Goal: Transaction & Acquisition: Purchase product/service

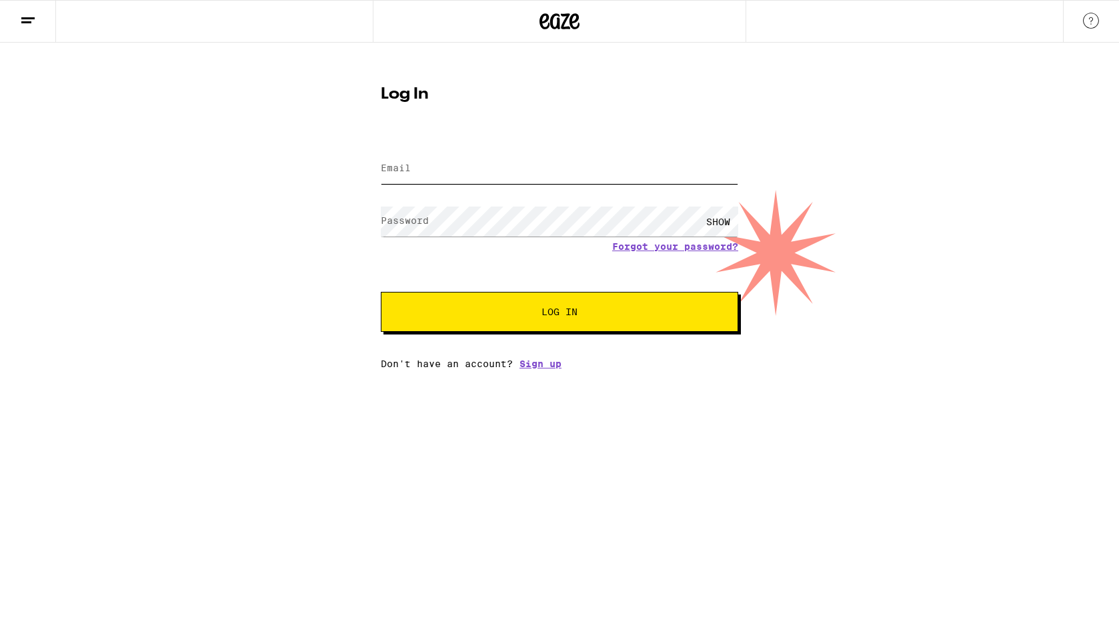
type input "[EMAIL_ADDRESS][DOMAIN_NAME]"
click at [549, 317] on span "Log In" at bounding box center [559, 311] width 36 height 9
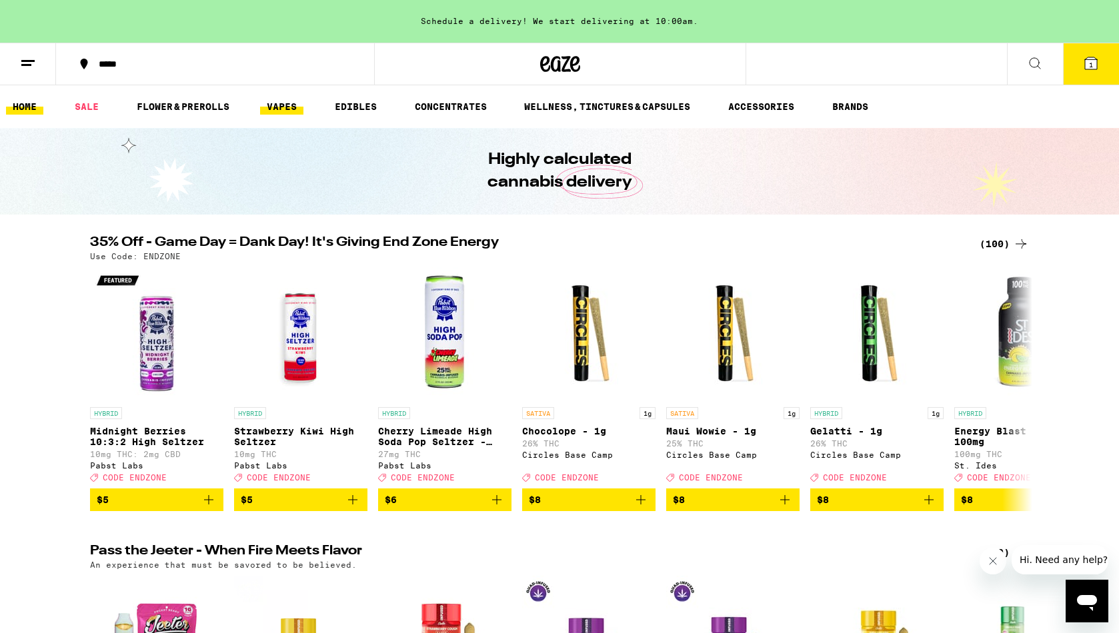
click at [270, 106] on link "VAPES" at bounding box center [281, 107] width 43 height 16
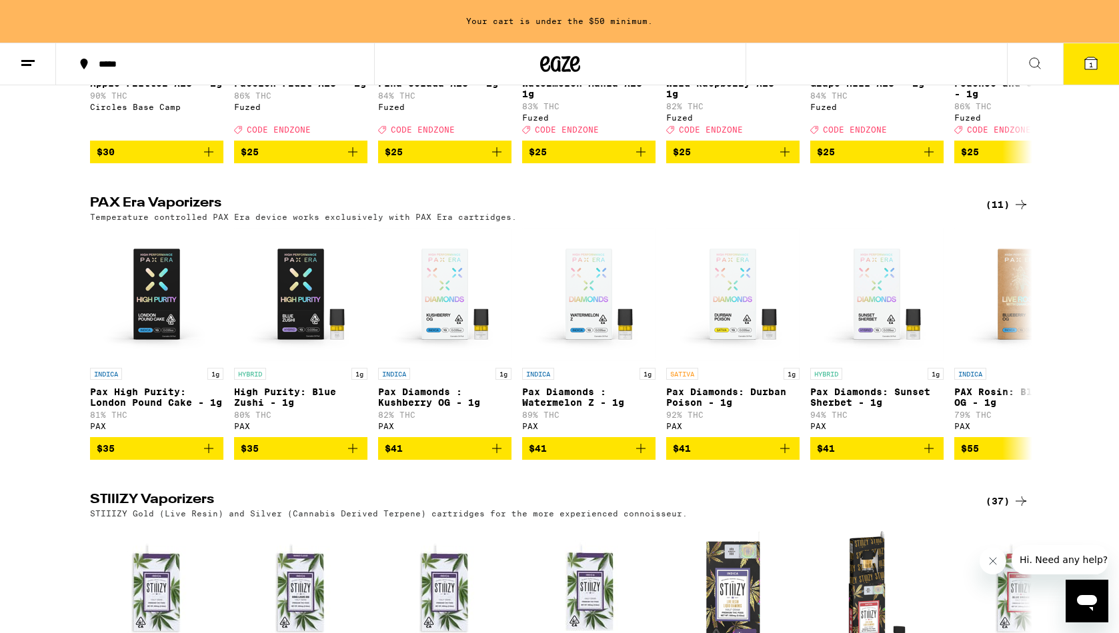
scroll to position [627, 0]
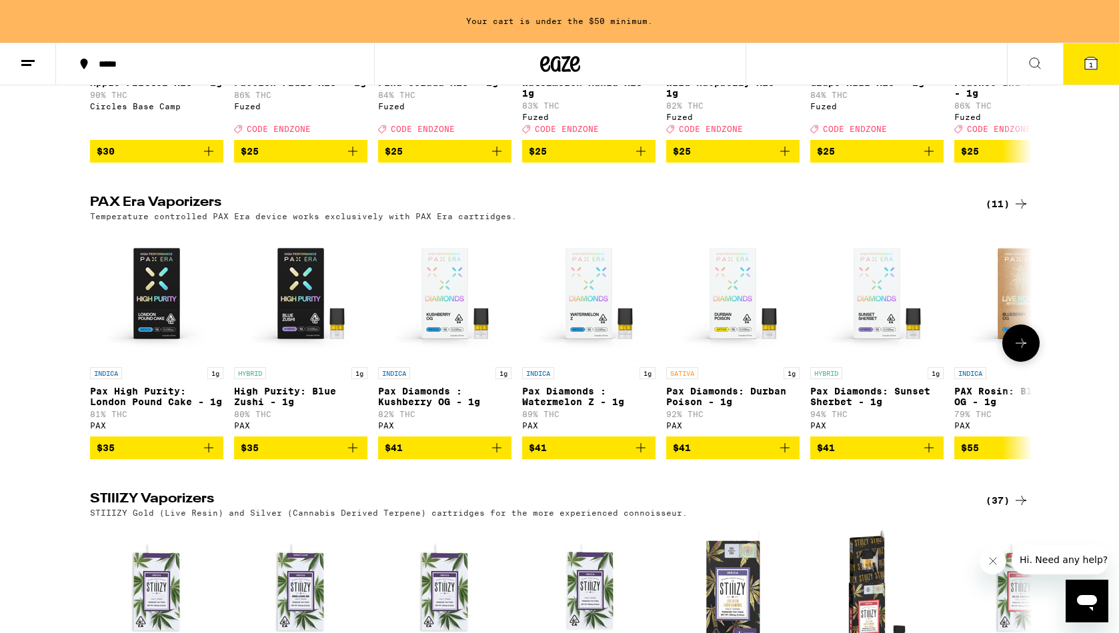
click at [1010, 359] on button at bounding box center [1020, 343] width 37 height 37
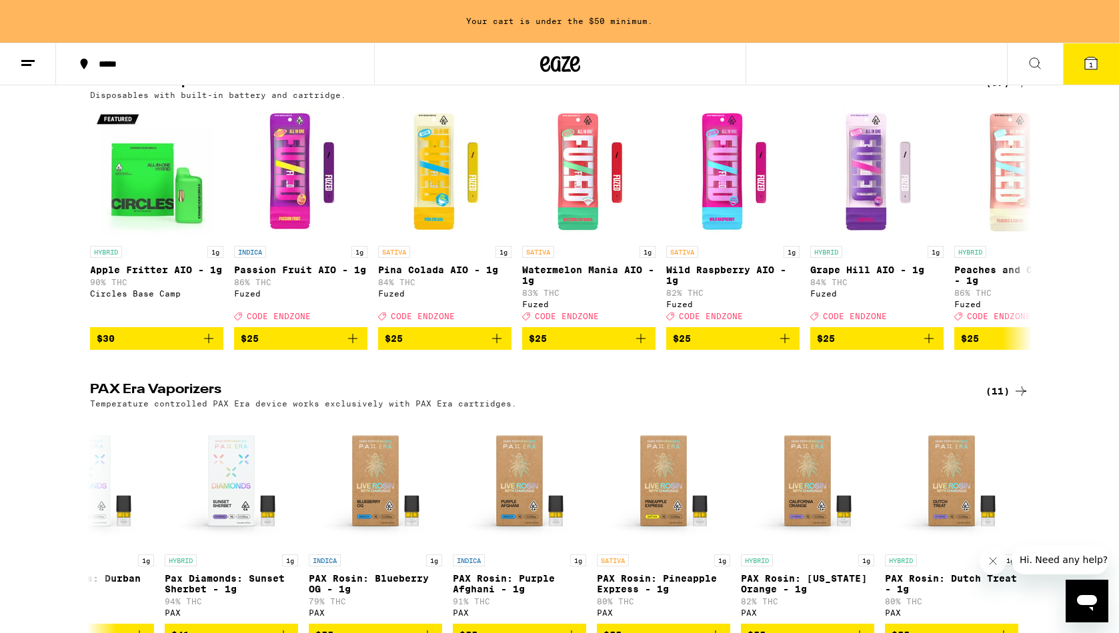
scroll to position [302, 0]
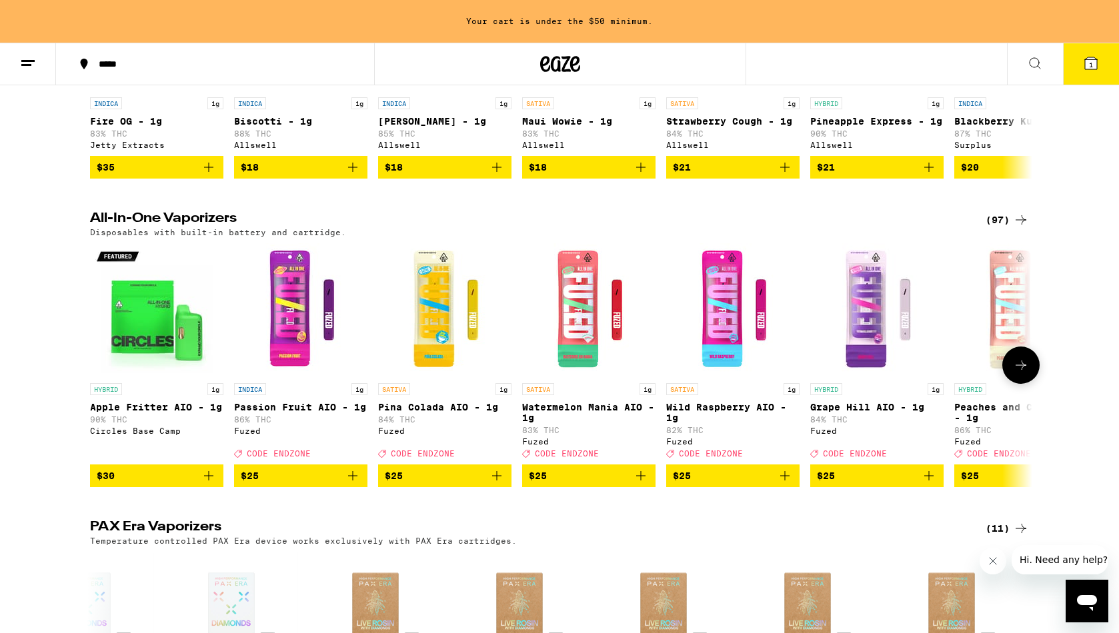
click at [1019, 369] on button at bounding box center [1020, 365] width 37 height 37
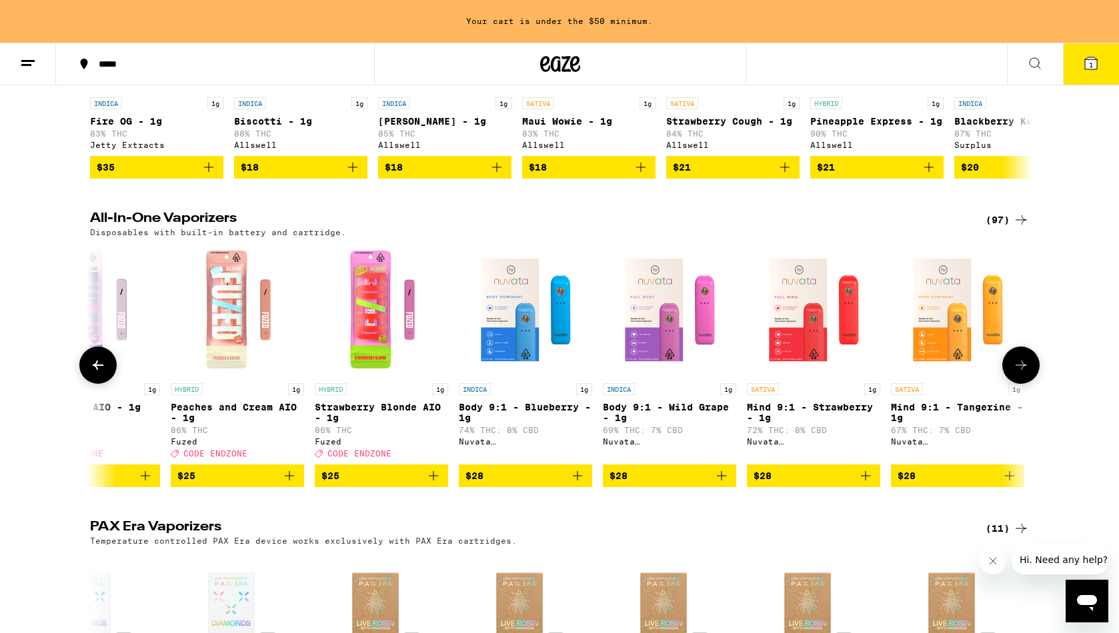
scroll to position [0, 793]
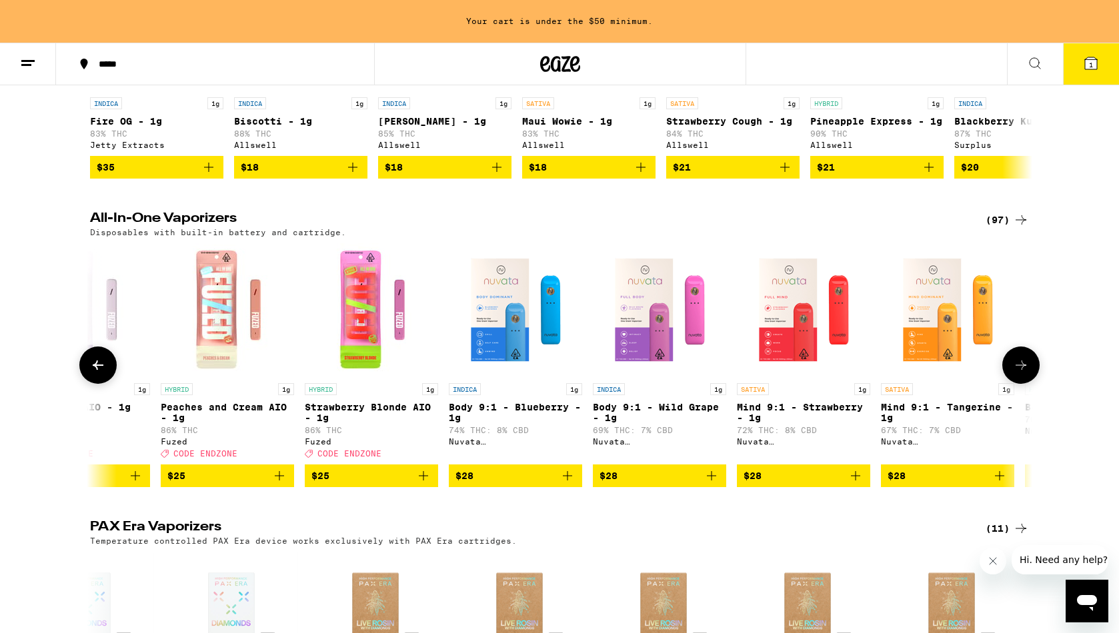
click at [1019, 369] on button at bounding box center [1020, 365] width 37 height 37
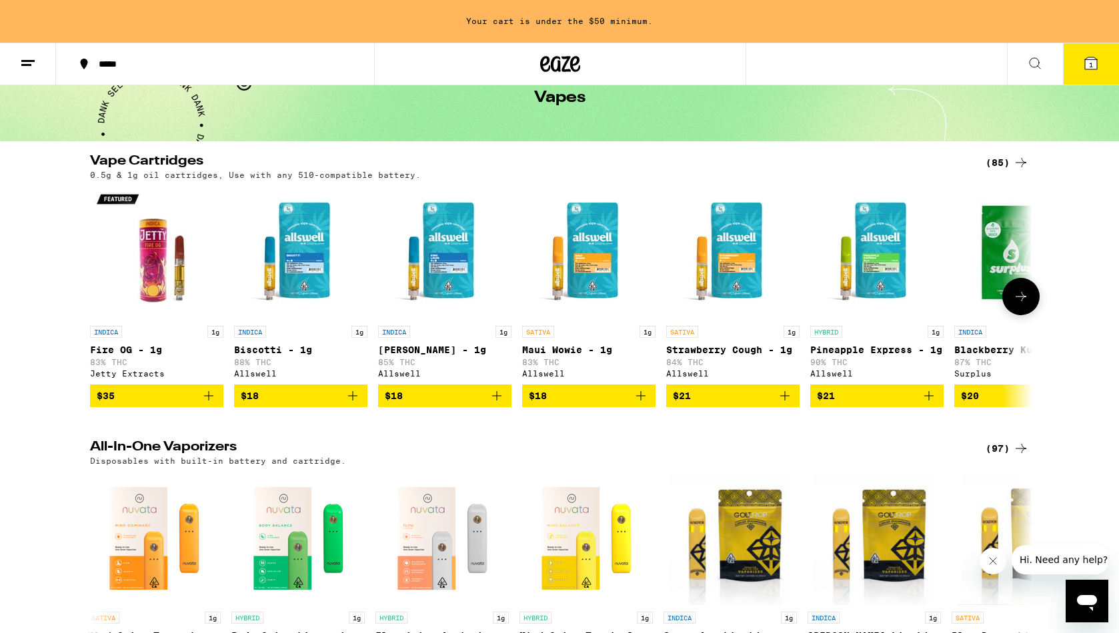
scroll to position [0, 0]
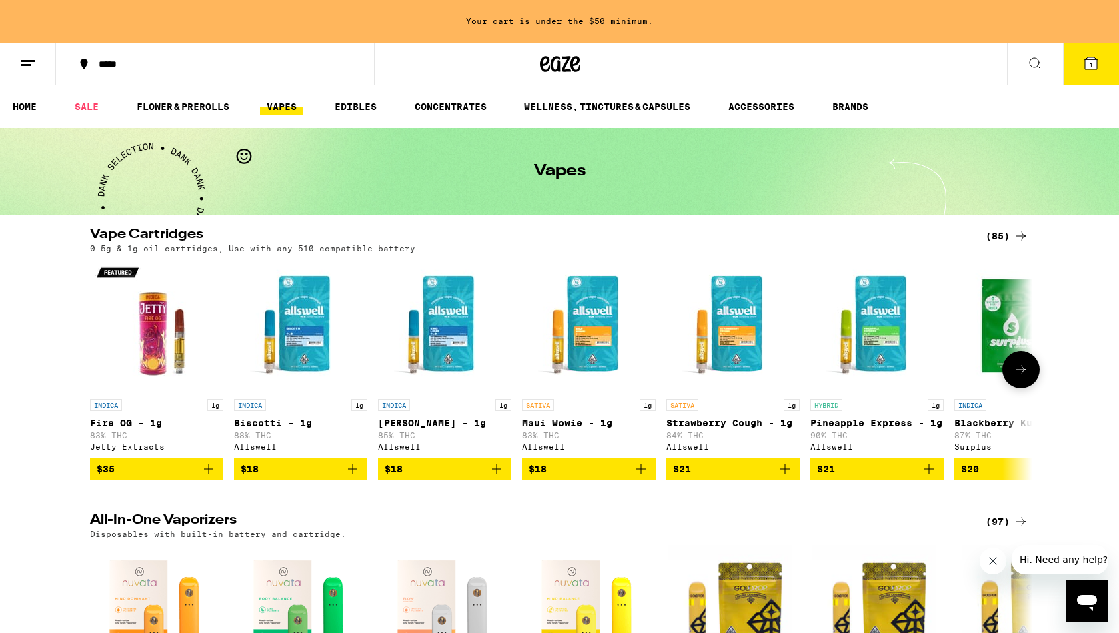
click at [1018, 365] on button at bounding box center [1020, 369] width 37 height 37
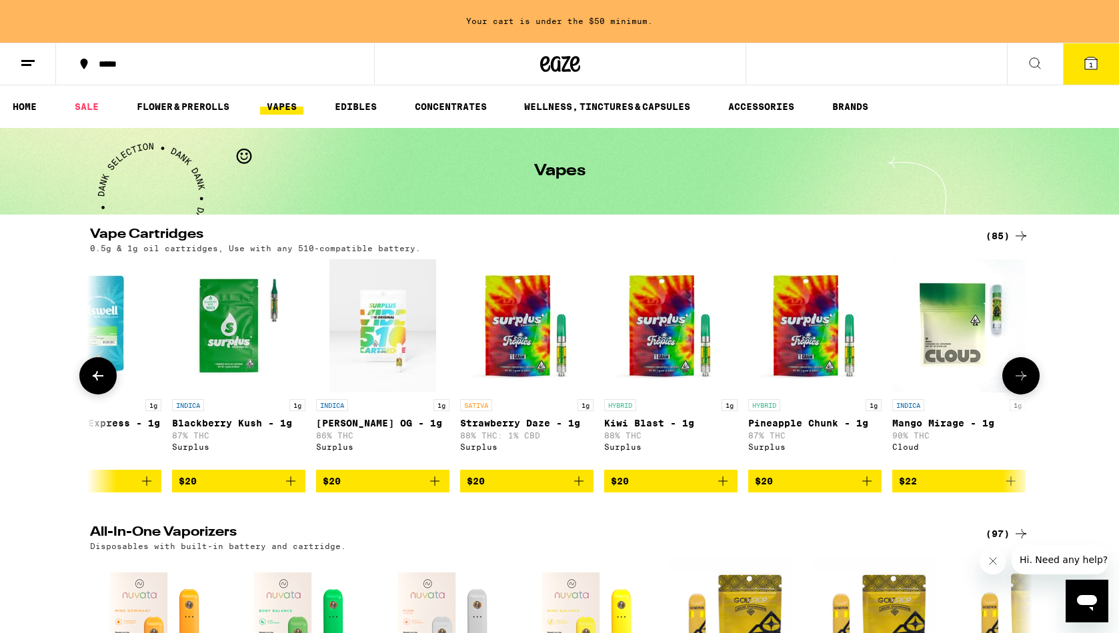
scroll to position [0, 793]
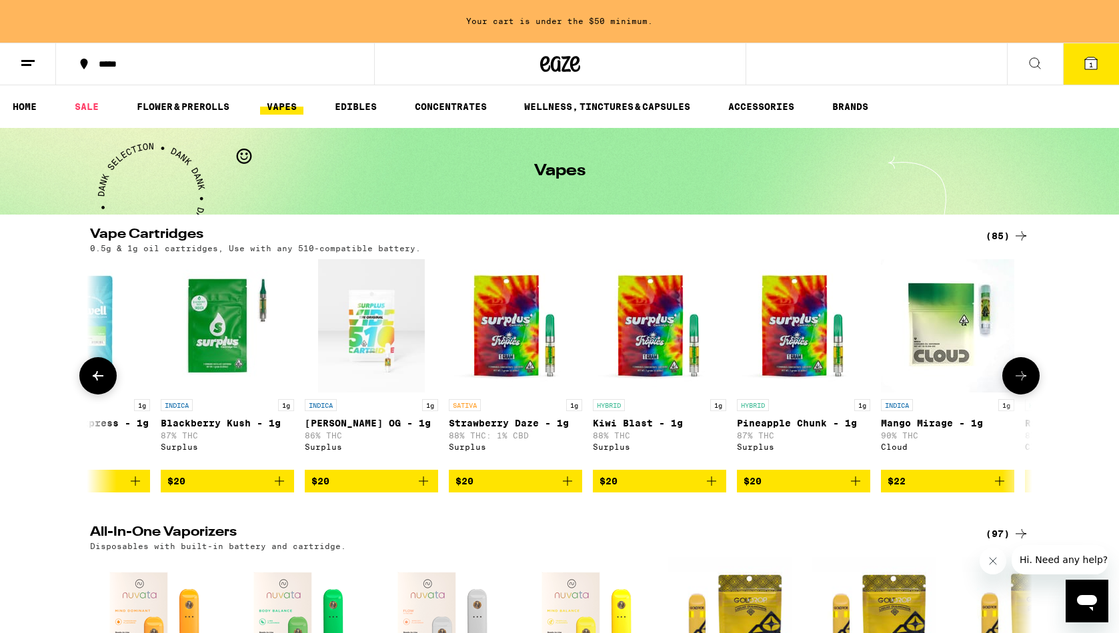
click at [1018, 365] on button at bounding box center [1020, 375] width 37 height 37
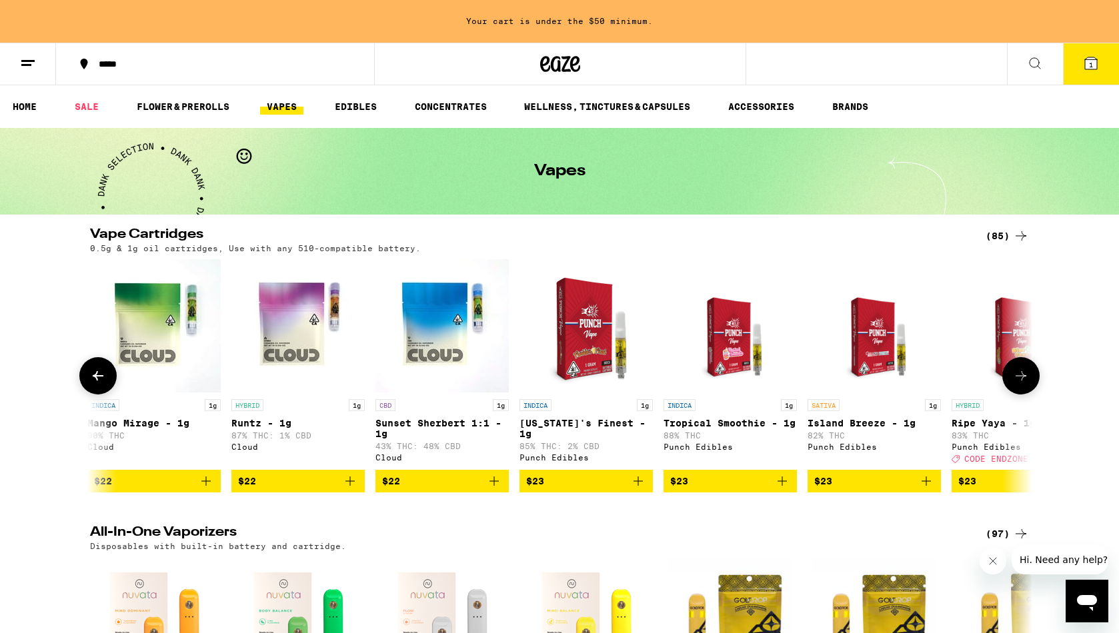
click at [1018, 365] on button at bounding box center [1020, 375] width 37 height 37
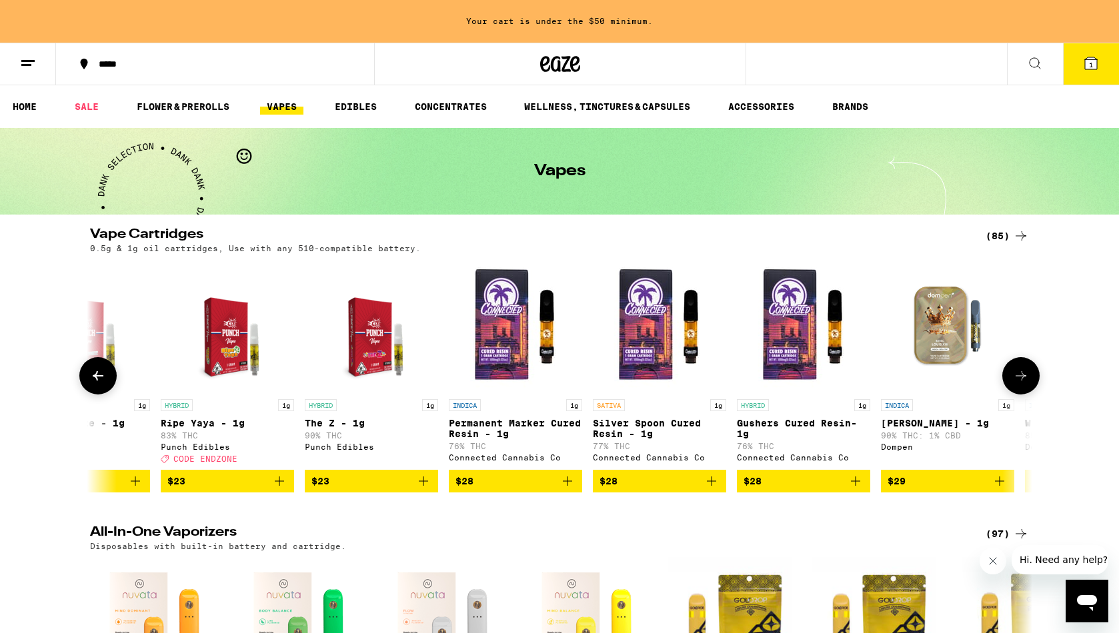
scroll to position [0, 2380]
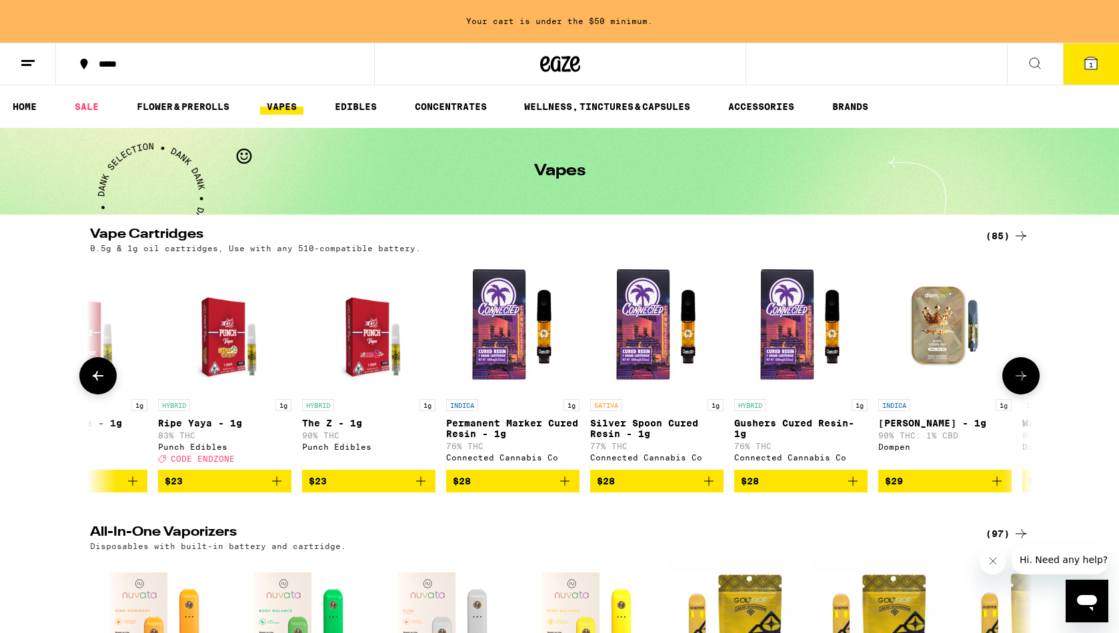
click at [1018, 365] on button at bounding box center [1020, 375] width 37 height 37
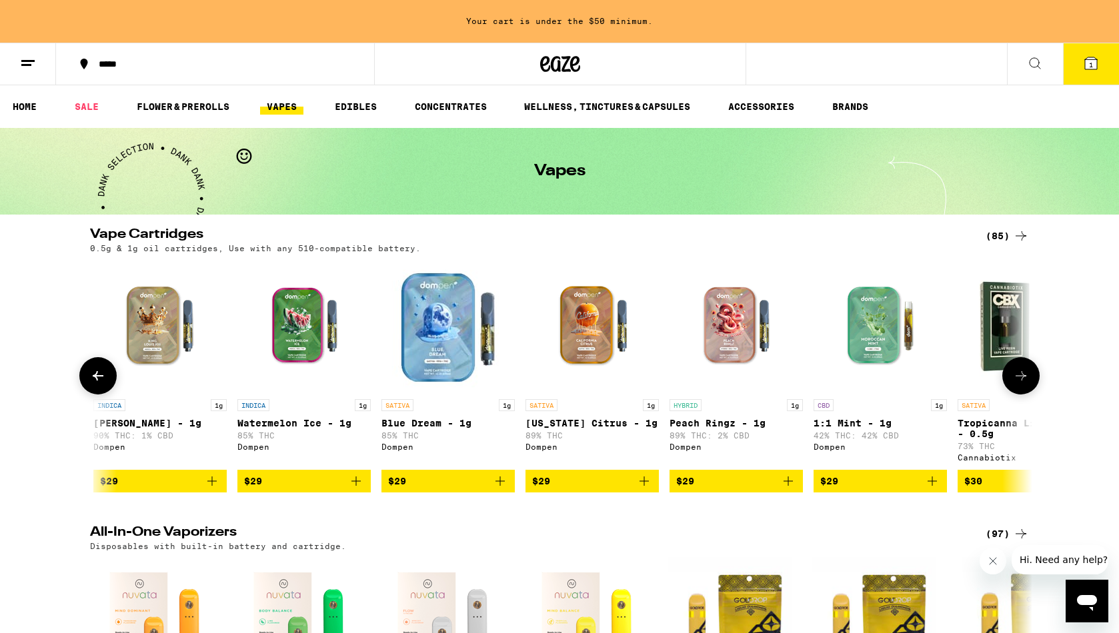
scroll to position [0, 3174]
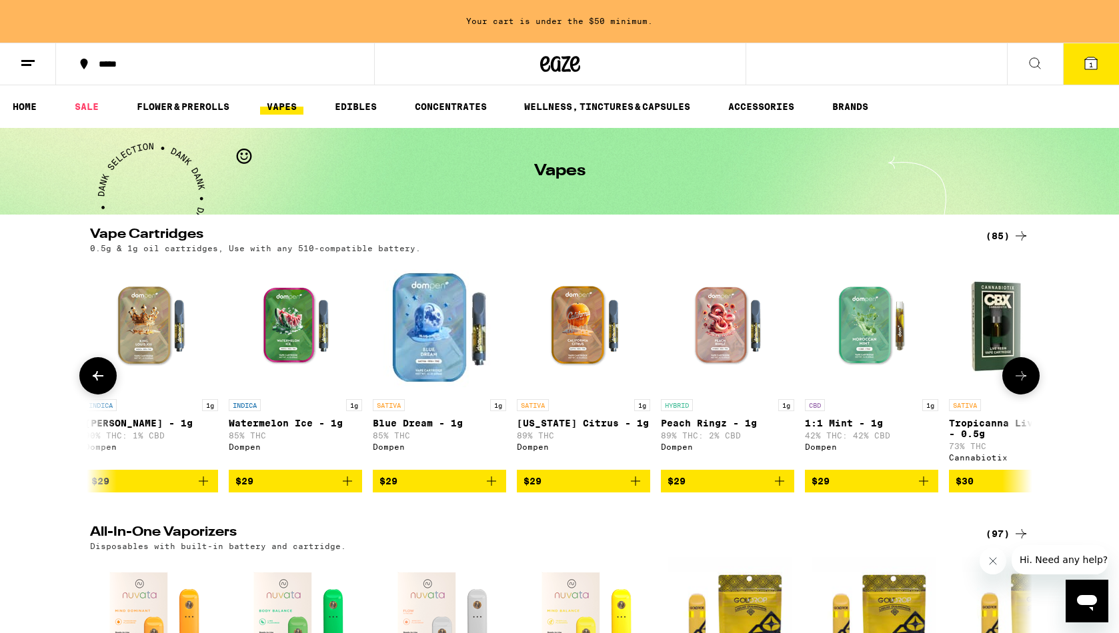
click at [1018, 364] on button at bounding box center [1020, 375] width 37 height 37
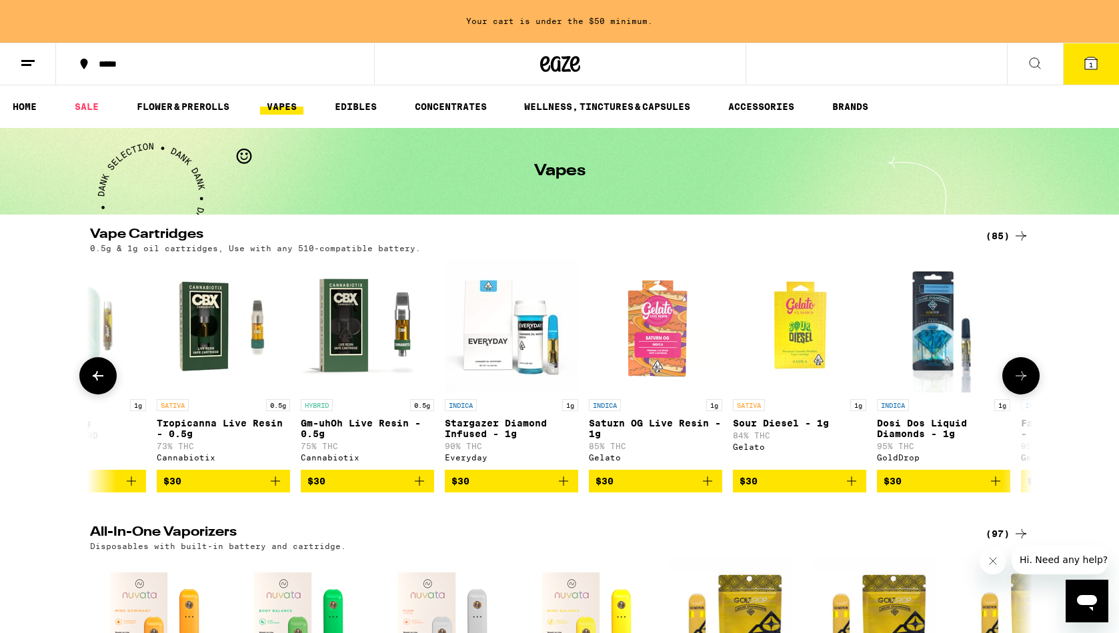
scroll to position [0, 3967]
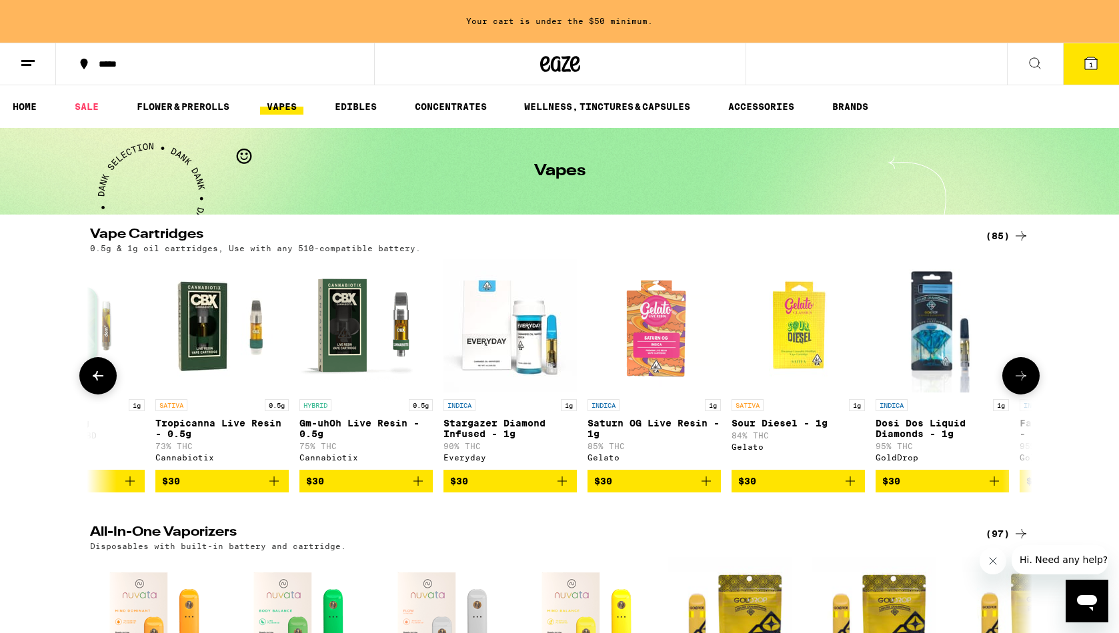
click at [1018, 364] on button at bounding box center [1020, 375] width 37 height 37
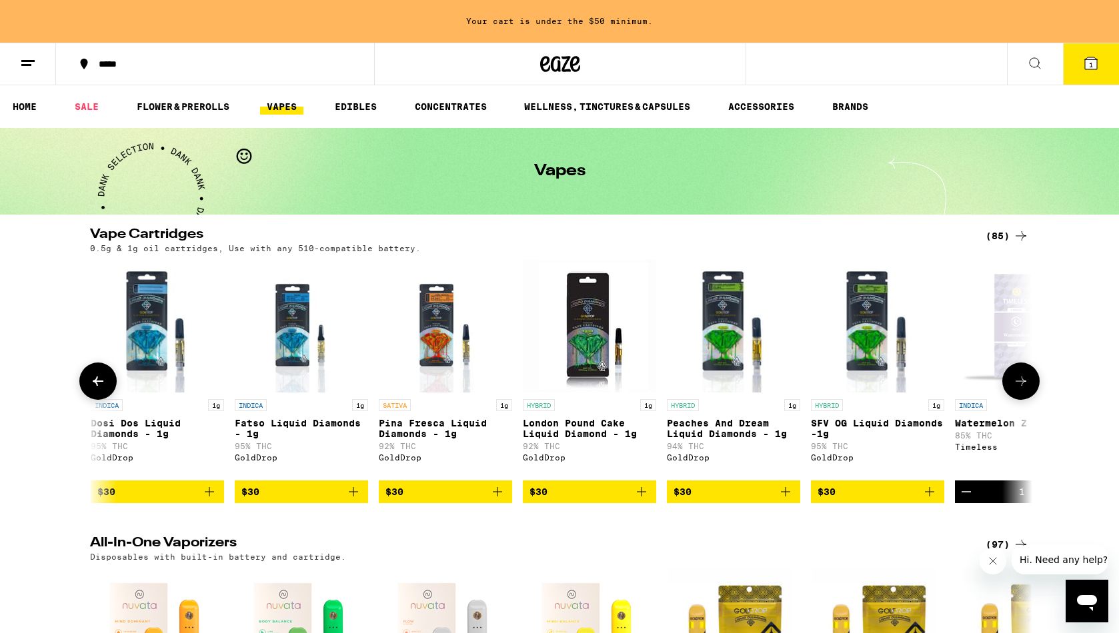
scroll to position [0, 4760]
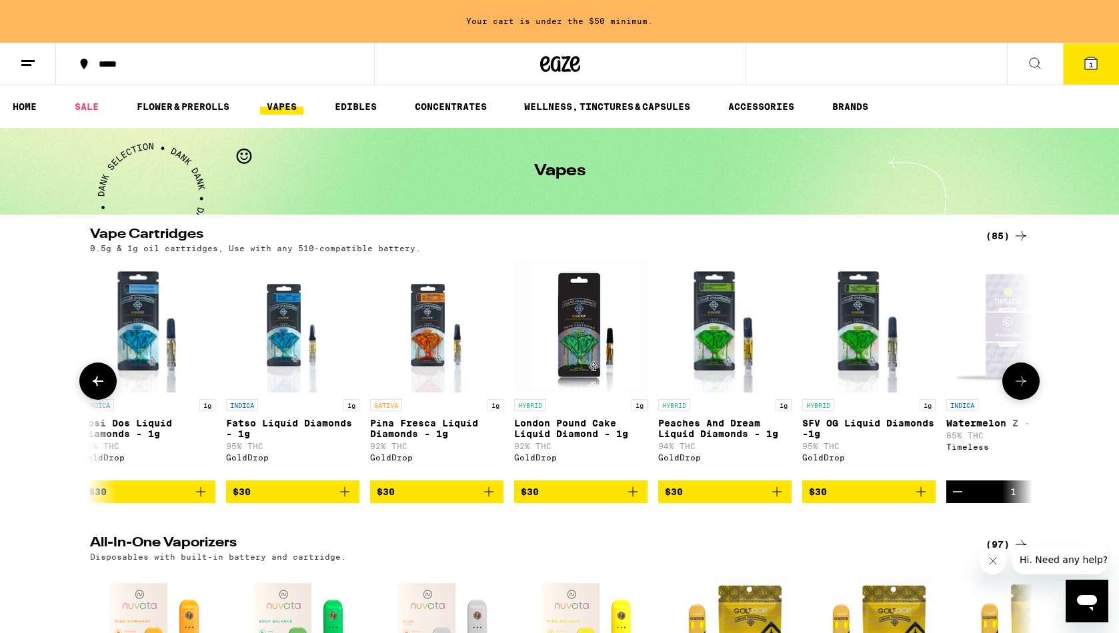
click at [1018, 364] on div "Open page for Watermelon Z - 1g from Timeless" at bounding box center [1012, 325] width 133 height 133
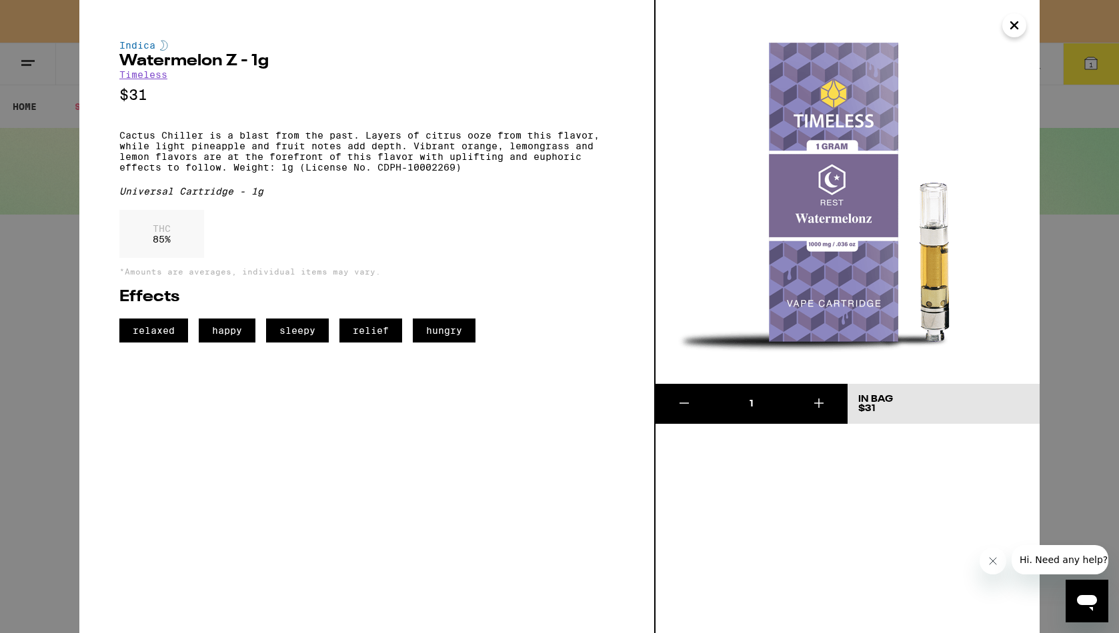
click at [1022, 23] on button "Close" at bounding box center [1014, 25] width 24 height 24
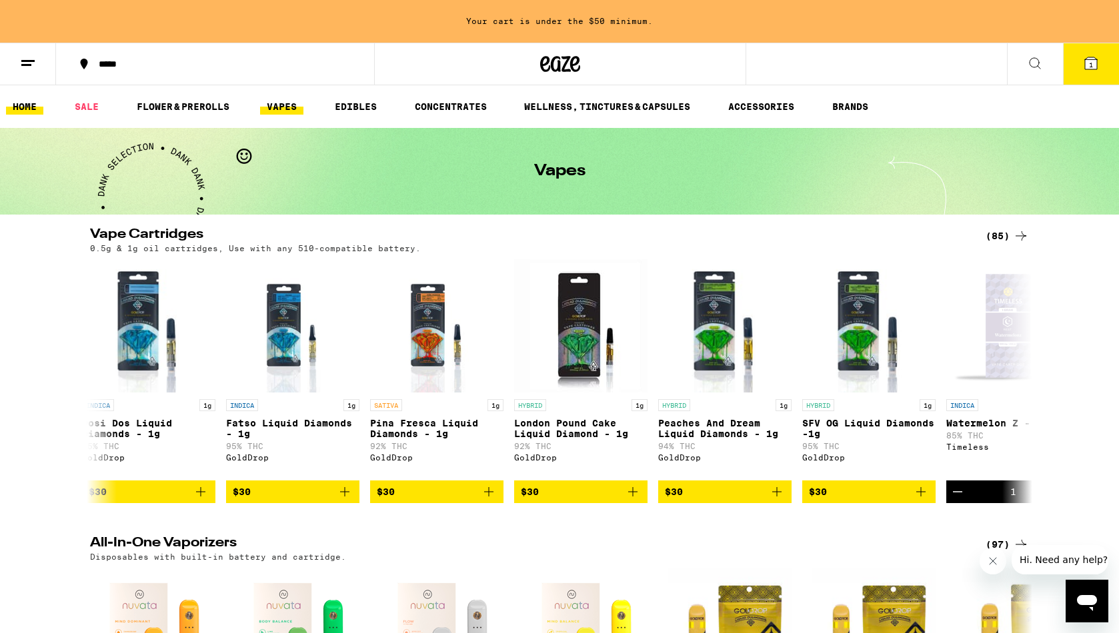
click at [28, 115] on link "HOME" at bounding box center [24, 107] width 37 height 16
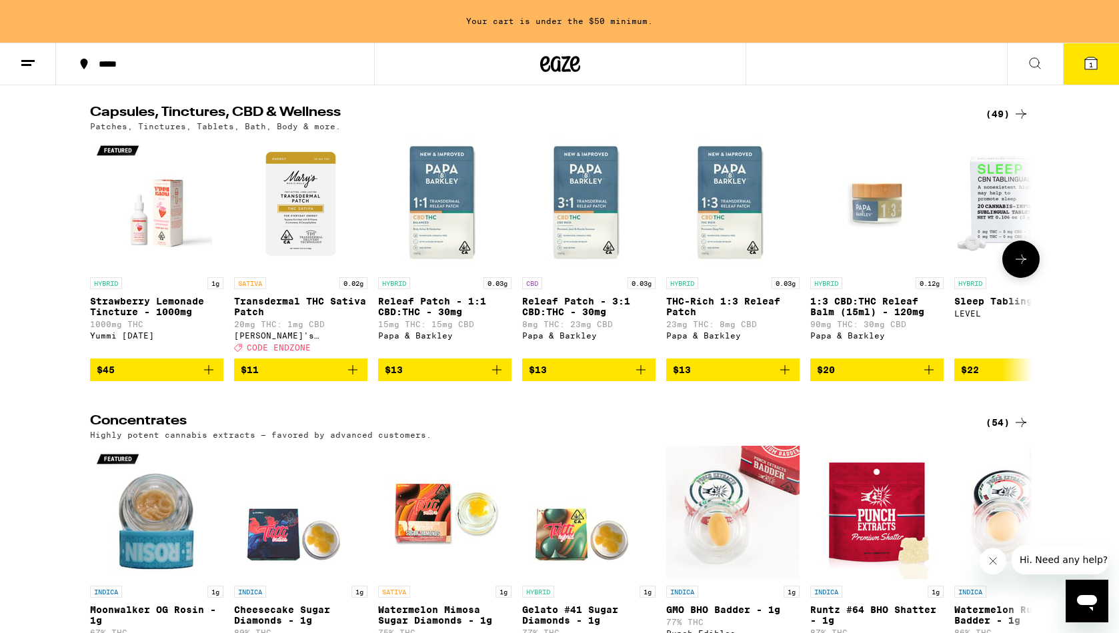
scroll to position [4778, 0]
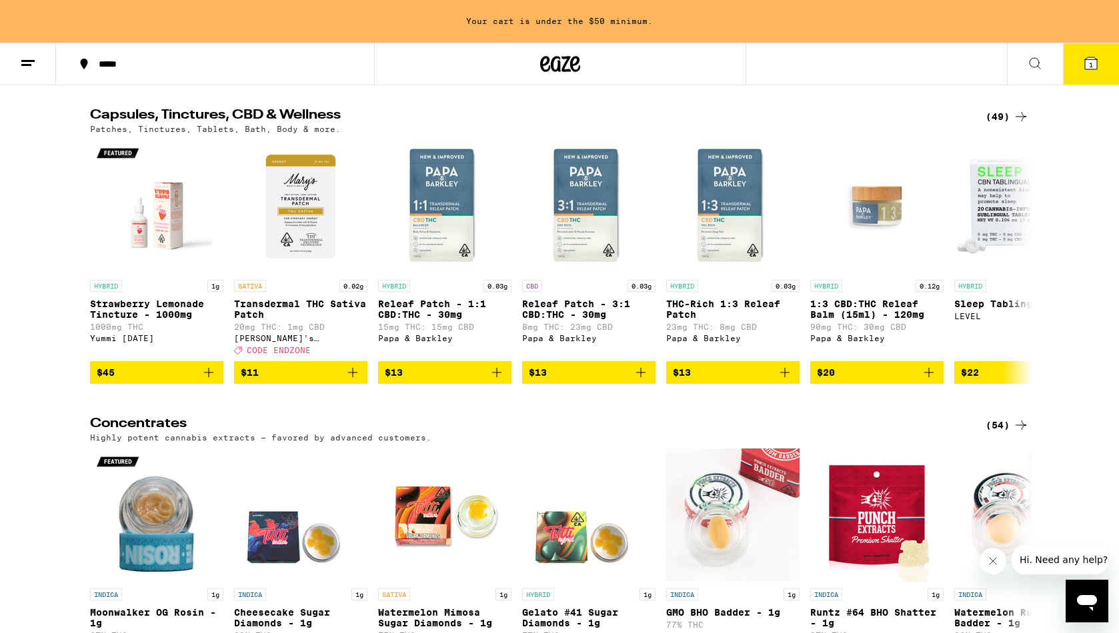
click at [994, 125] on div "(49)" at bounding box center [1006, 117] width 43 height 16
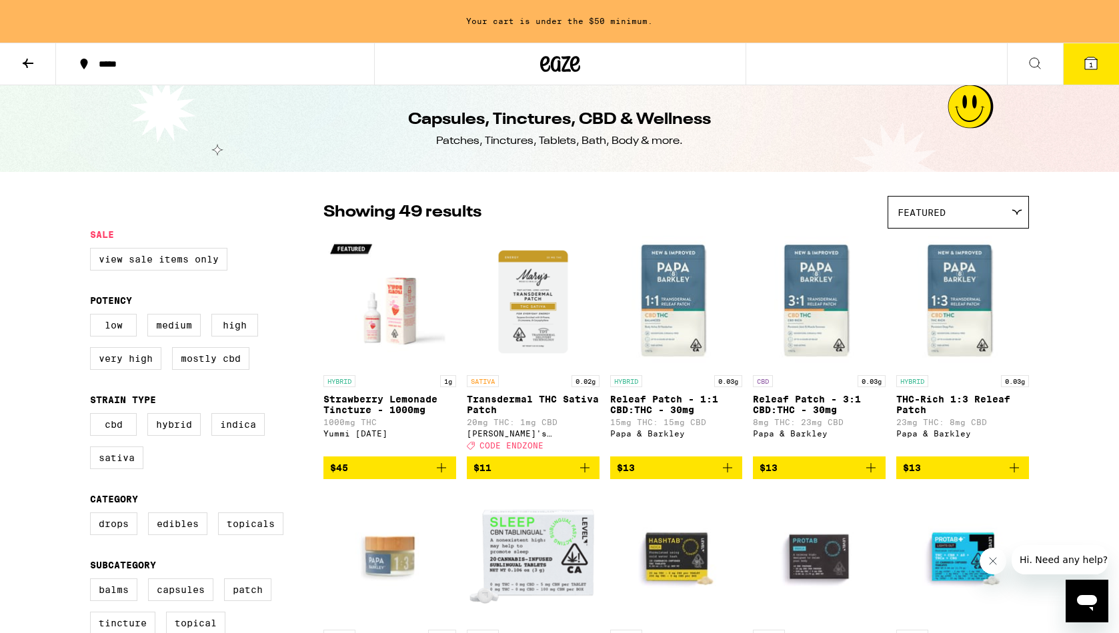
click at [21, 63] on icon at bounding box center [28, 63] width 16 height 16
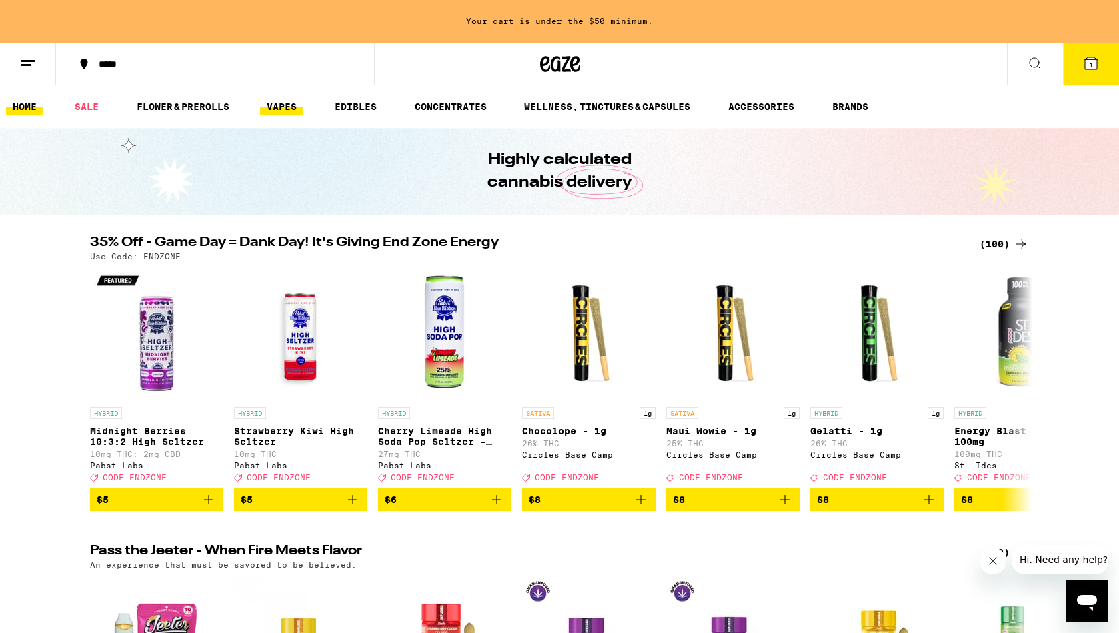
click at [290, 111] on link "VAPES" at bounding box center [281, 107] width 43 height 16
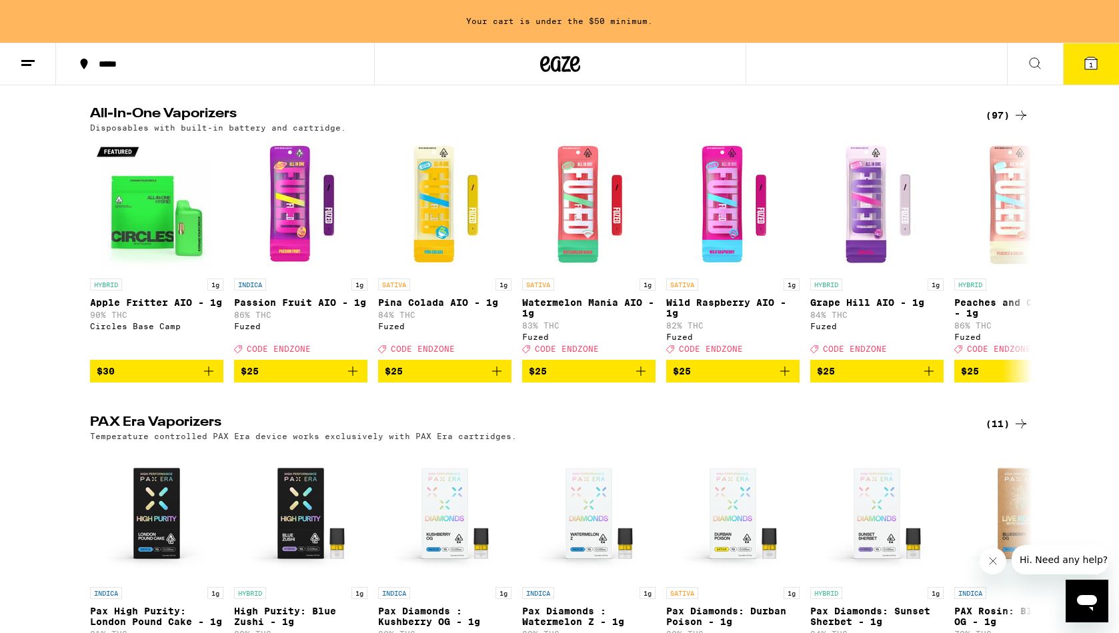
scroll to position [408, 0]
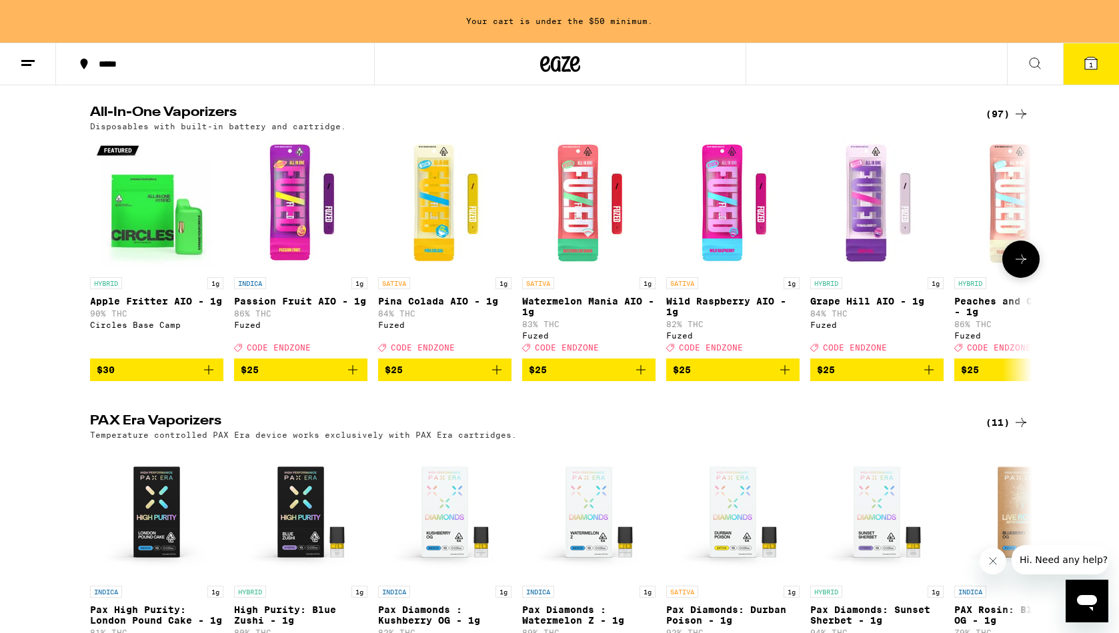
click at [1017, 267] on icon at bounding box center [1021, 259] width 16 height 16
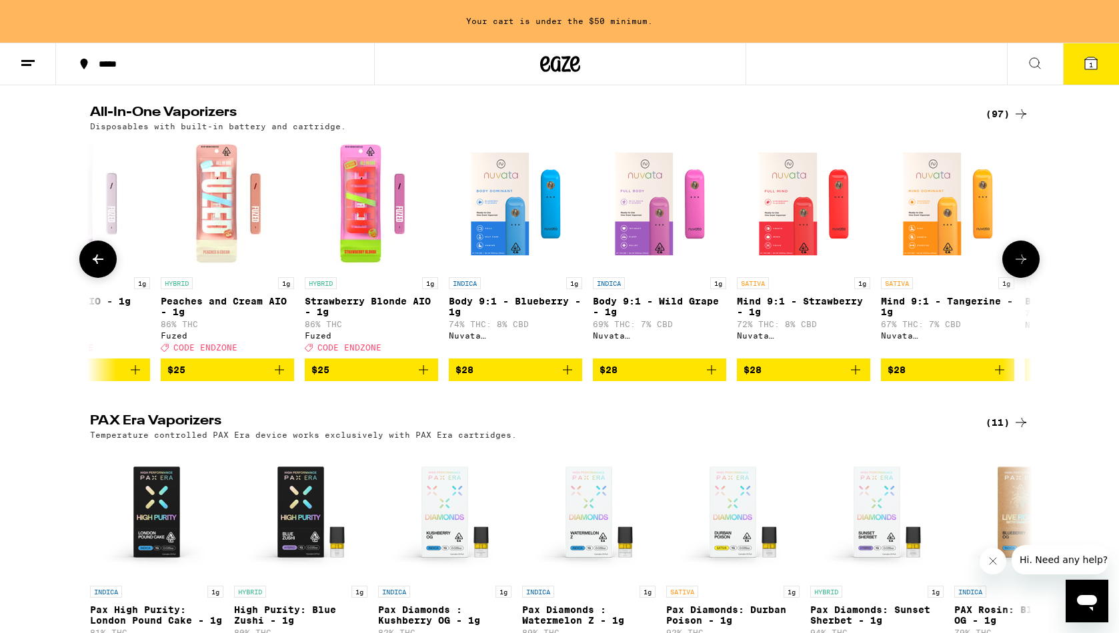
click at [1017, 267] on icon at bounding box center [1021, 259] width 16 height 16
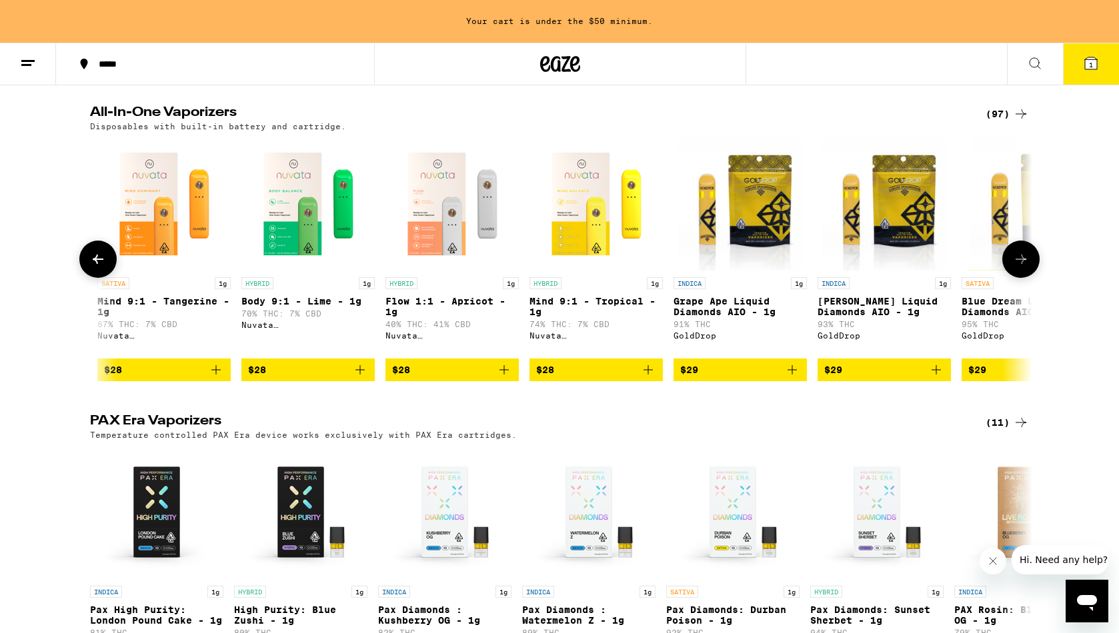
scroll to position [0, 1587]
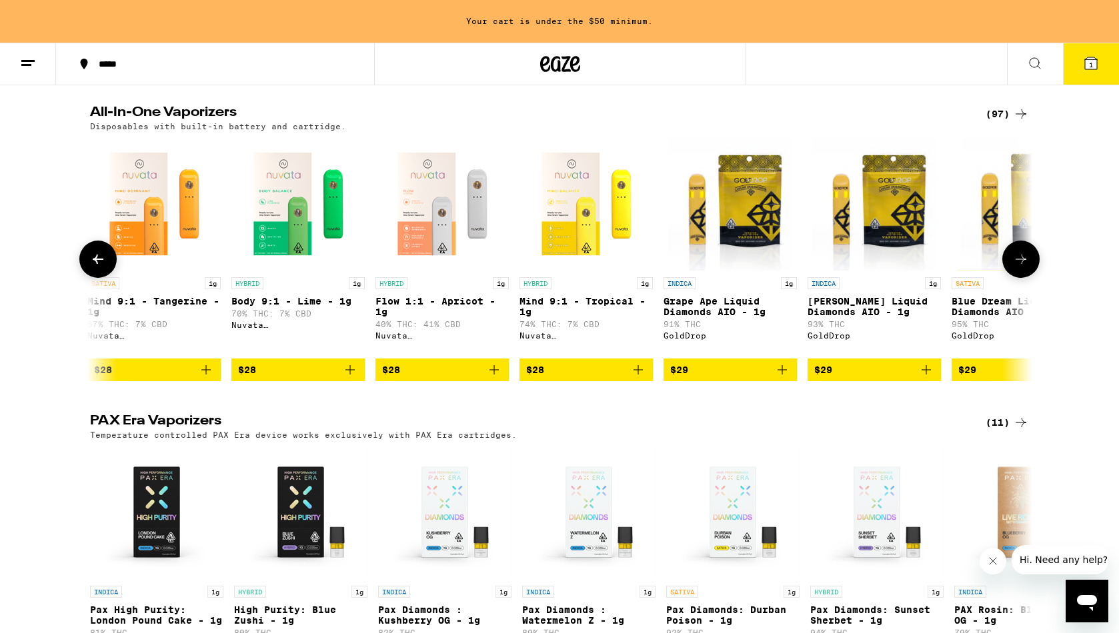
click at [1017, 267] on icon at bounding box center [1021, 259] width 16 height 16
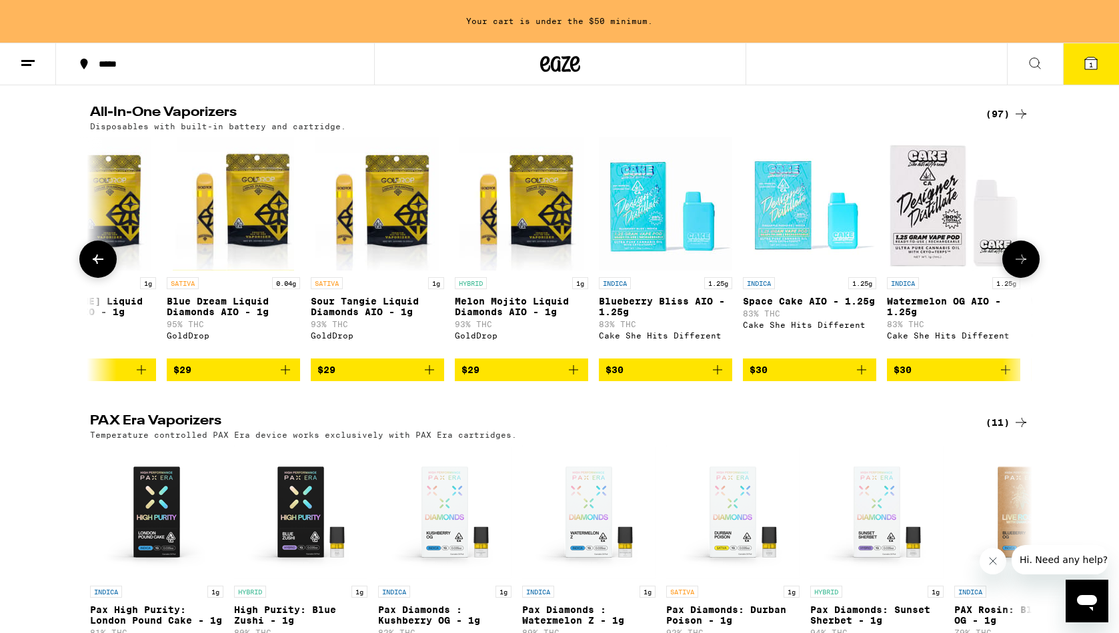
scroll to position [0, 2380]
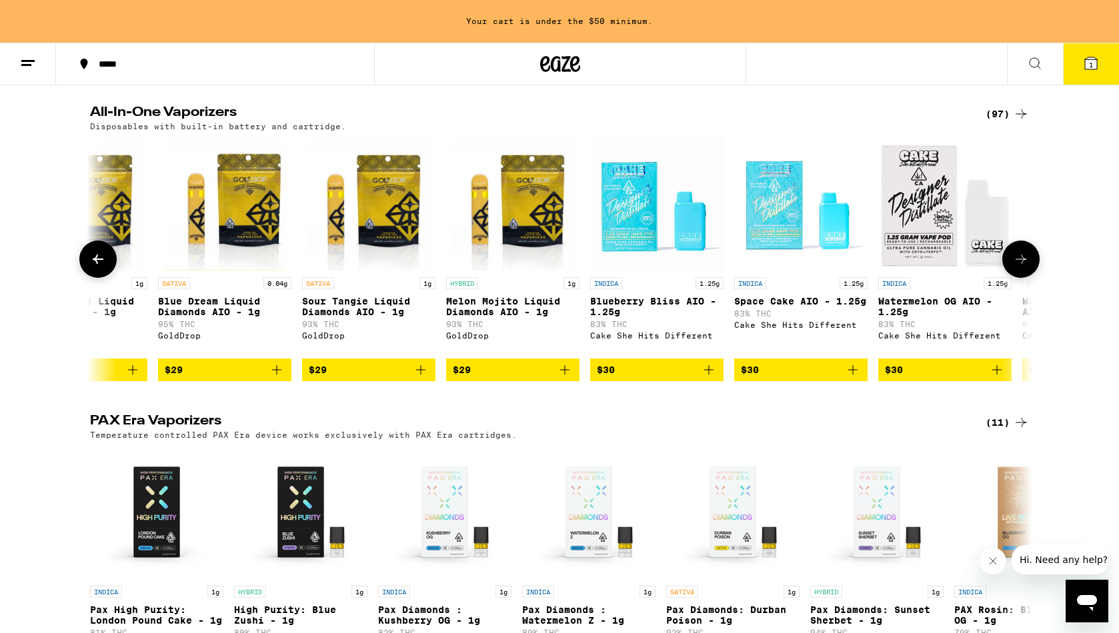
click at [1017, 267] on icon at bounding box center [1021, 259] width 16 height 16
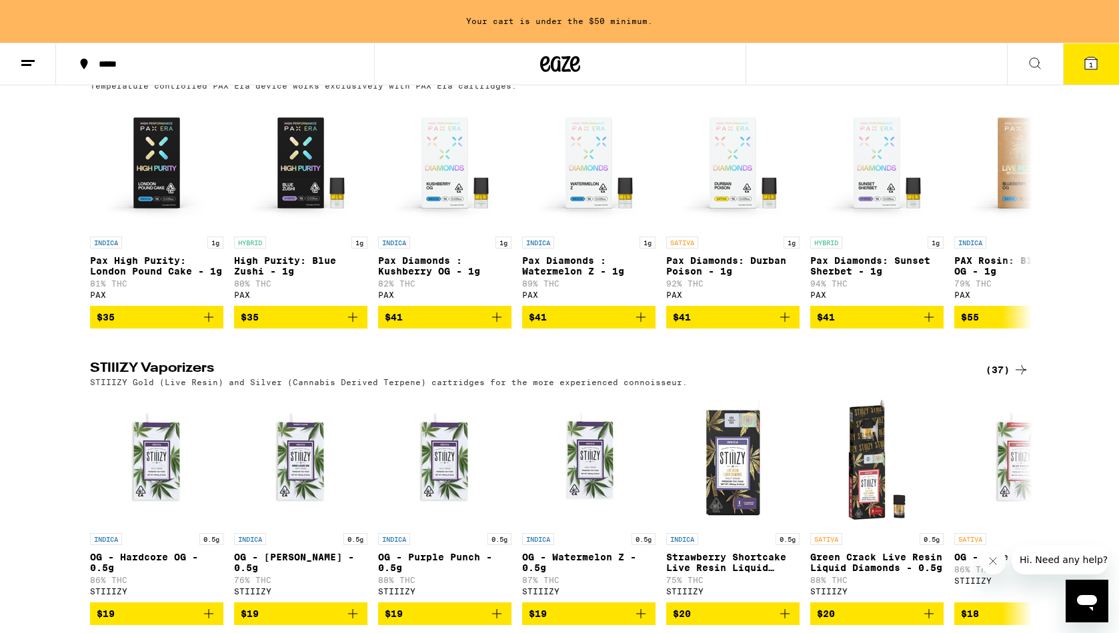
scroll to position [653, 0]
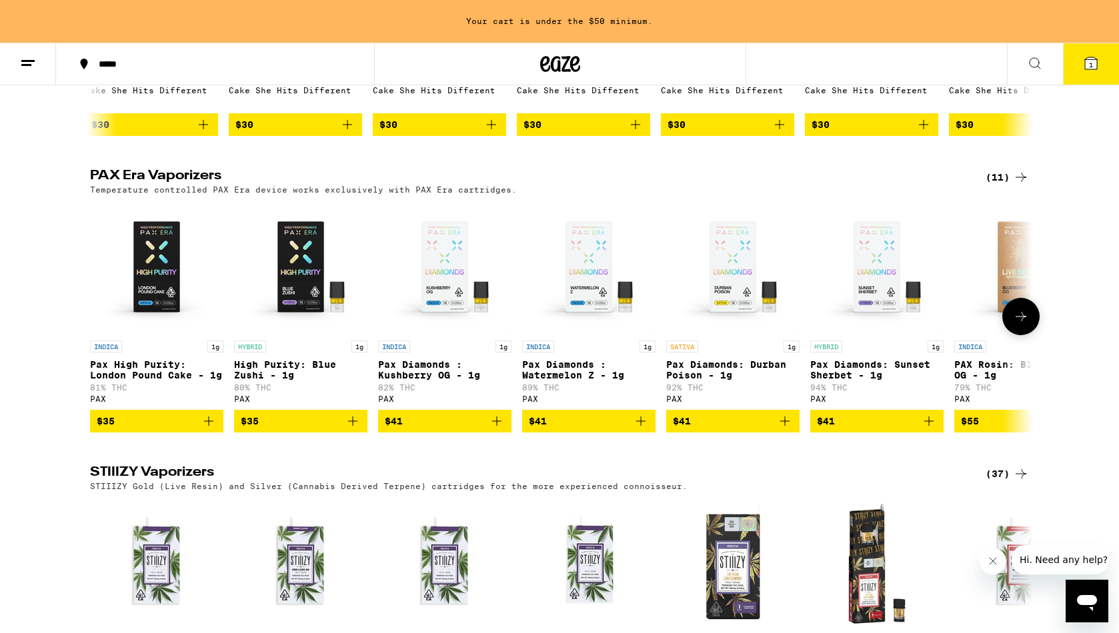
click at [1021, 325] on icon at bounding box center [1021, 317] width 16 height 16
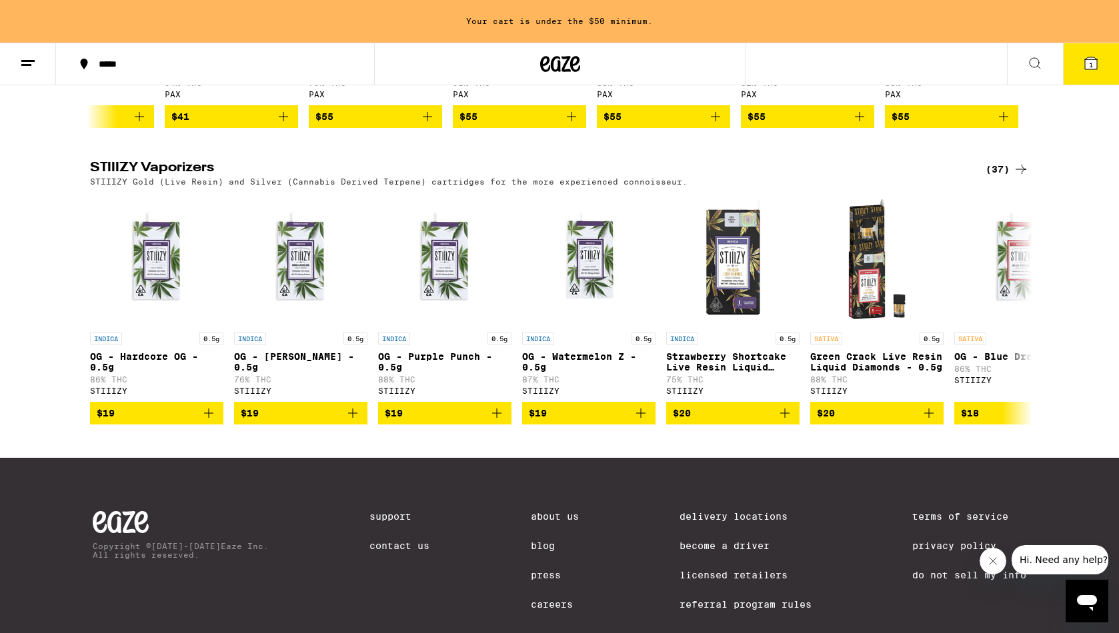
scroll to position [961, 0]
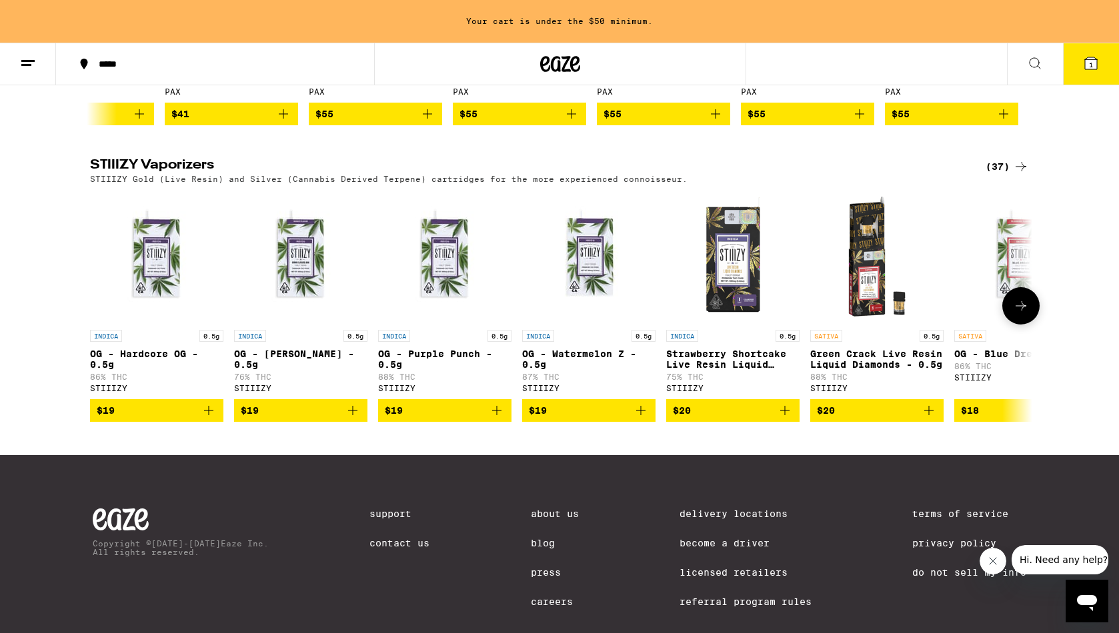
click at [1025, 325] on button at bounding box center [1020, 305] width 37 height 37
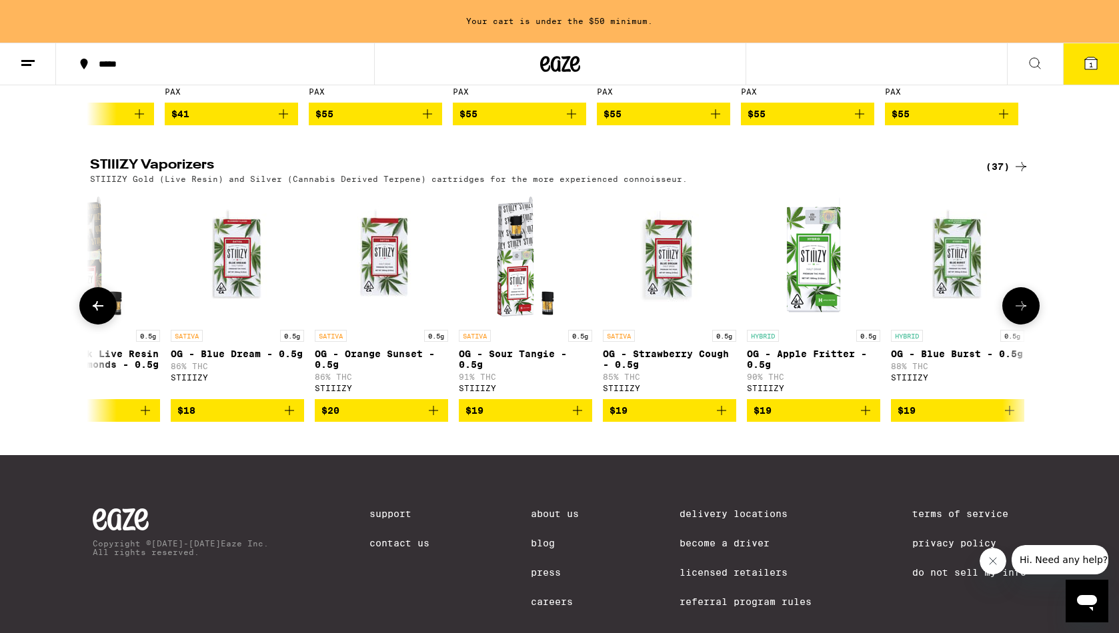
scroll to position [0, 793]
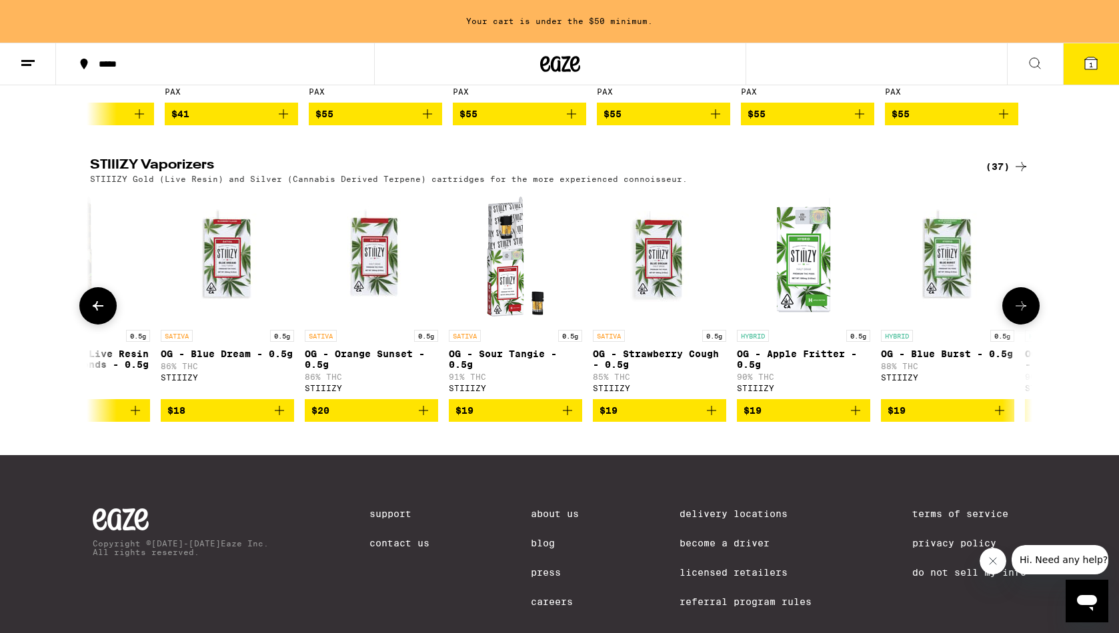
click at [1025, 325] on button at bounding box center [1020, 305] width 37 height 37
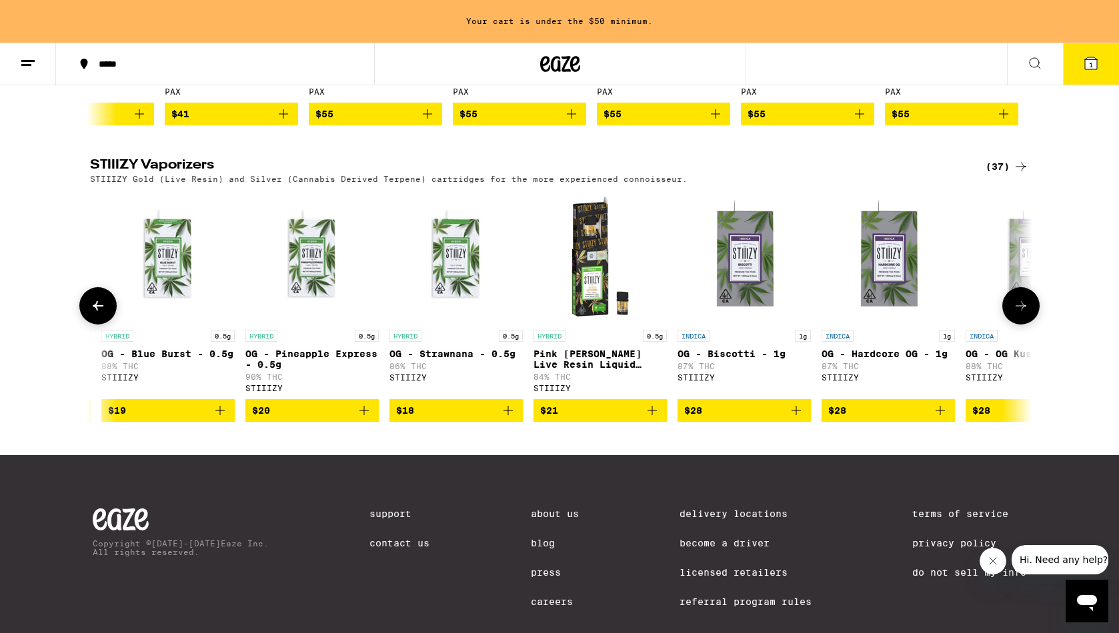
scroll to position [0, 1587]
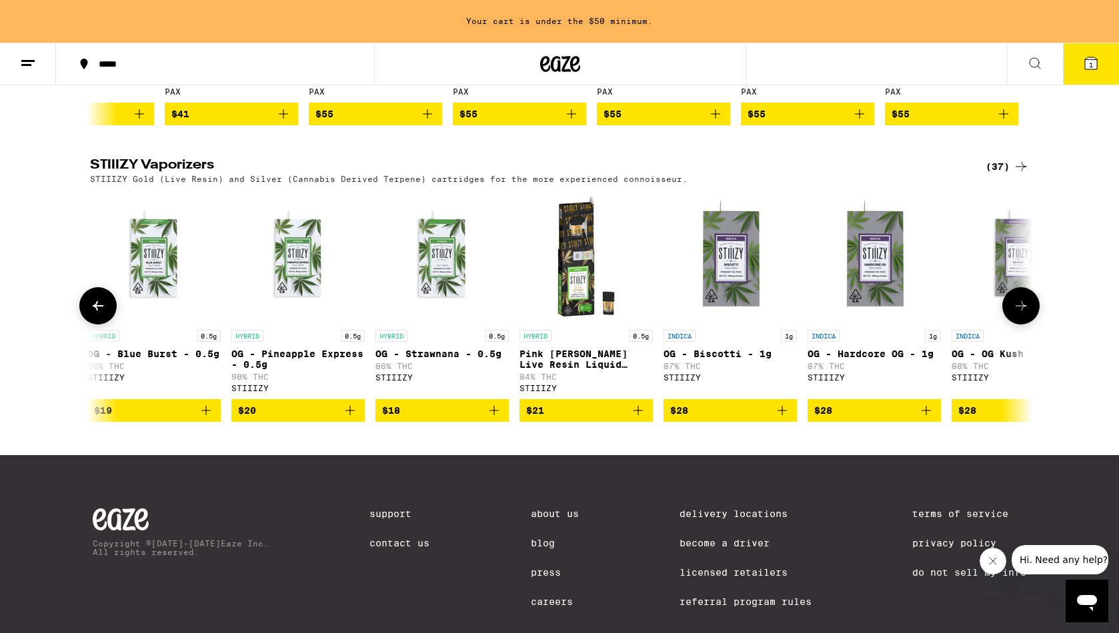
click at [1025, 325] on button at bounding box center [1020, 305] width 37 height 37
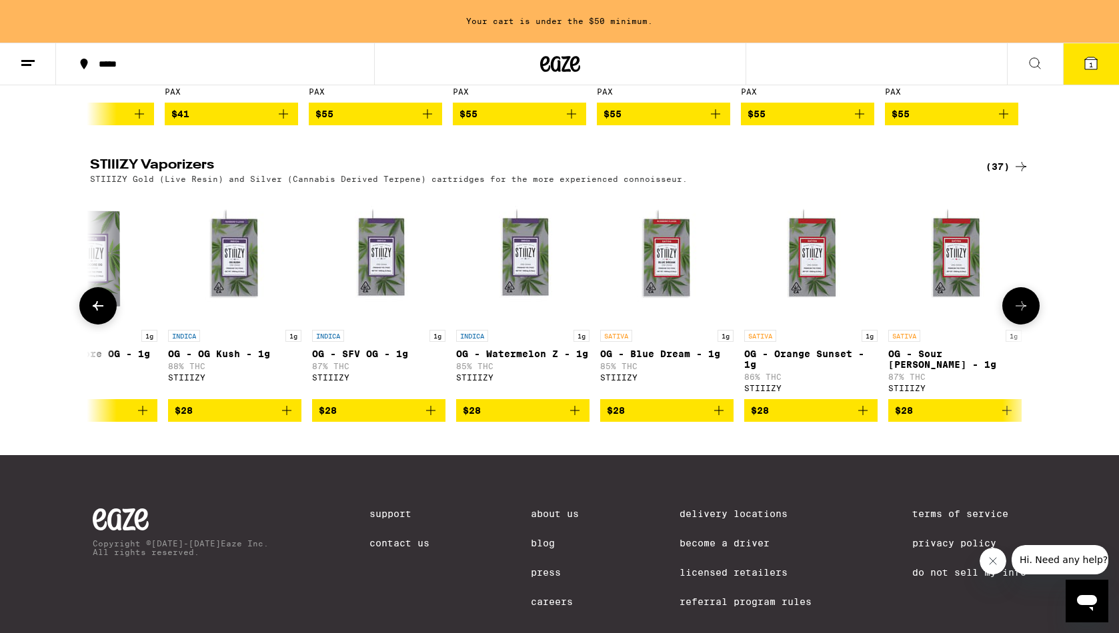
scroll to position [0, 2380]
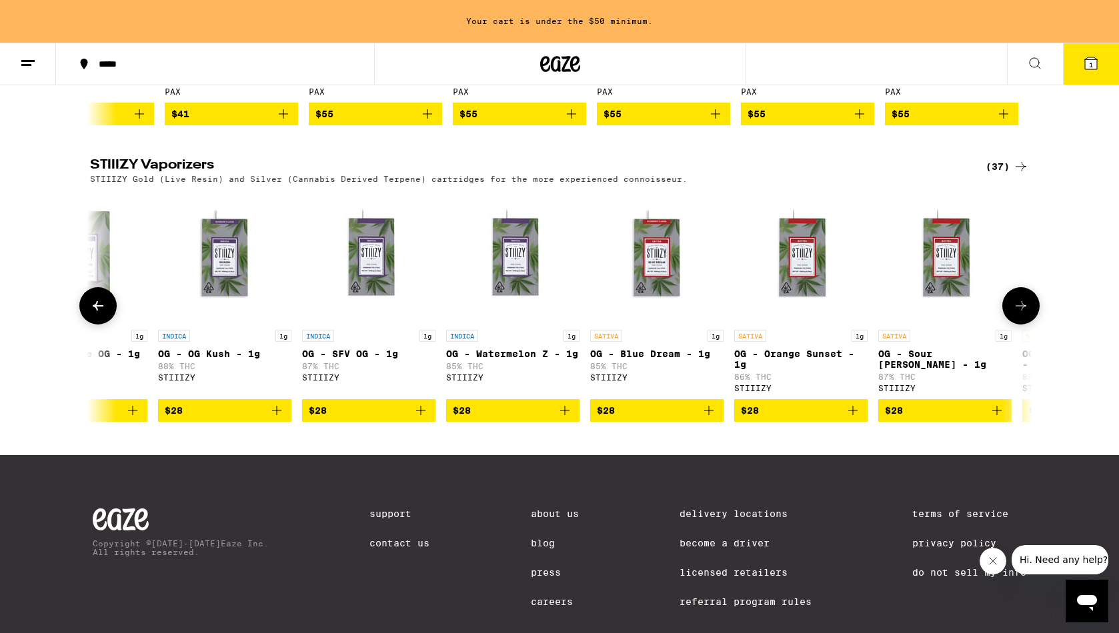
click at [1025, 325] on button at bounding box center [1020, 305] width 37 height 37
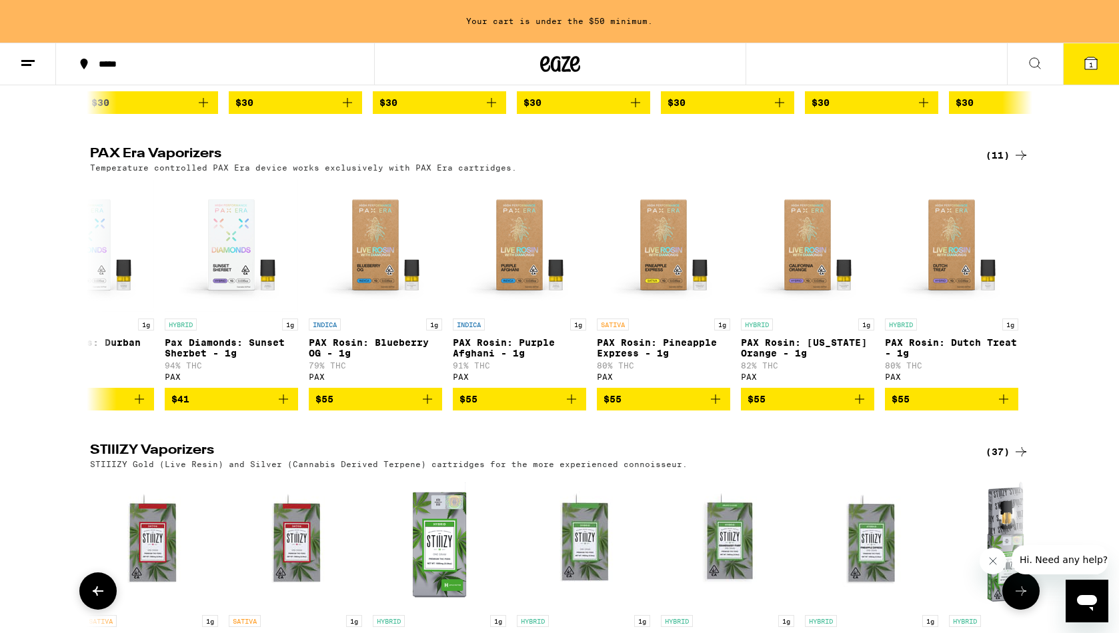
scroll to position [594, 0]
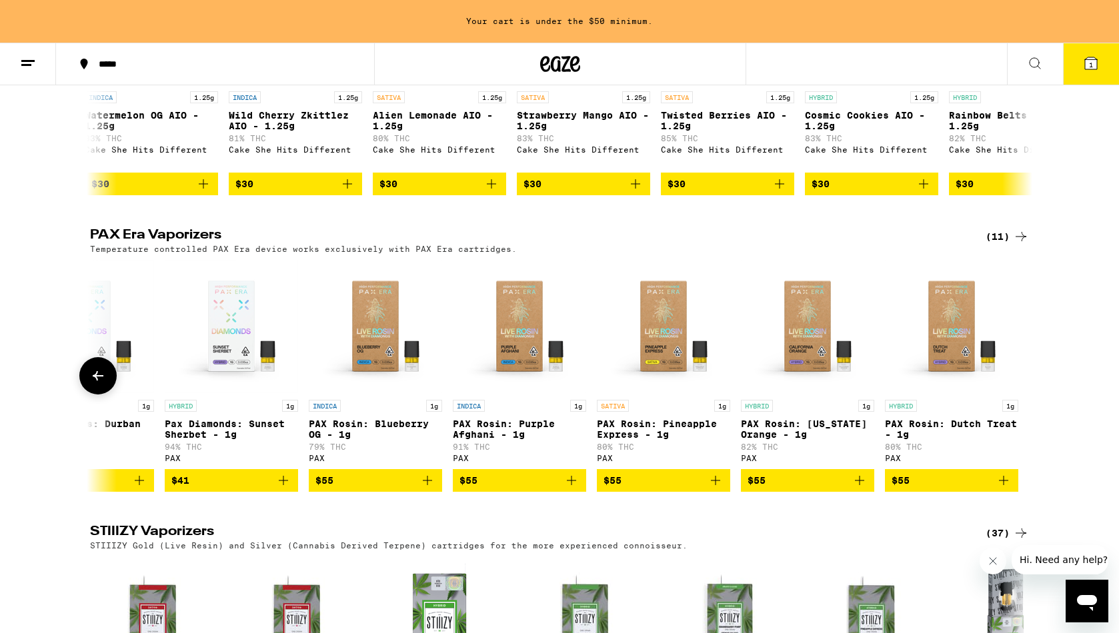
click at [97, 384] on icon at bounding box center [98, 376] width 16 height 16
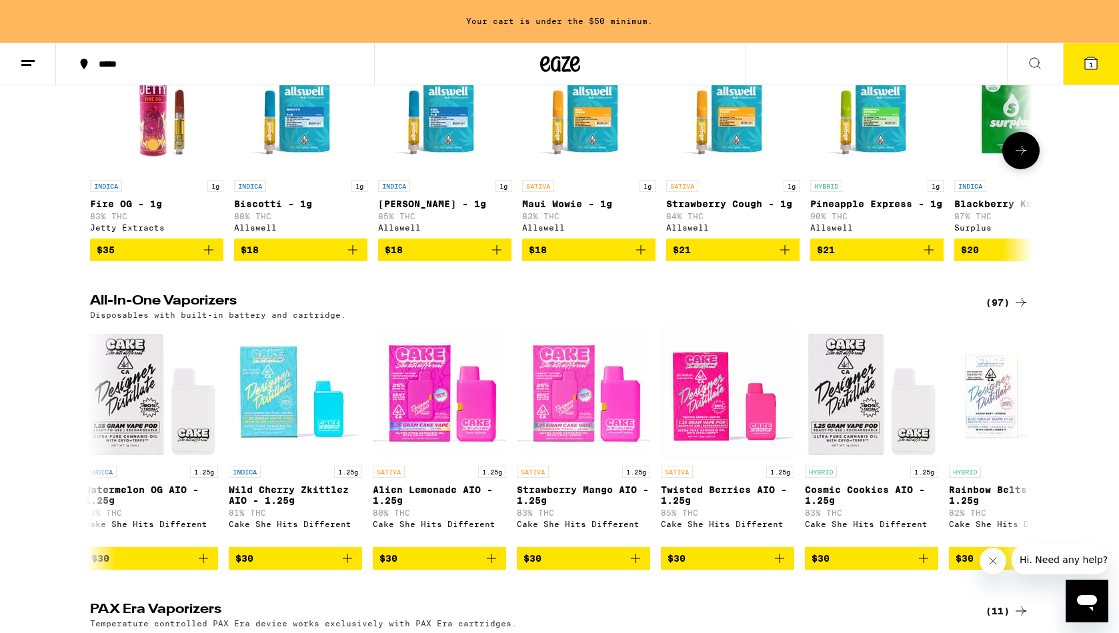
scroll to position [221, 0]
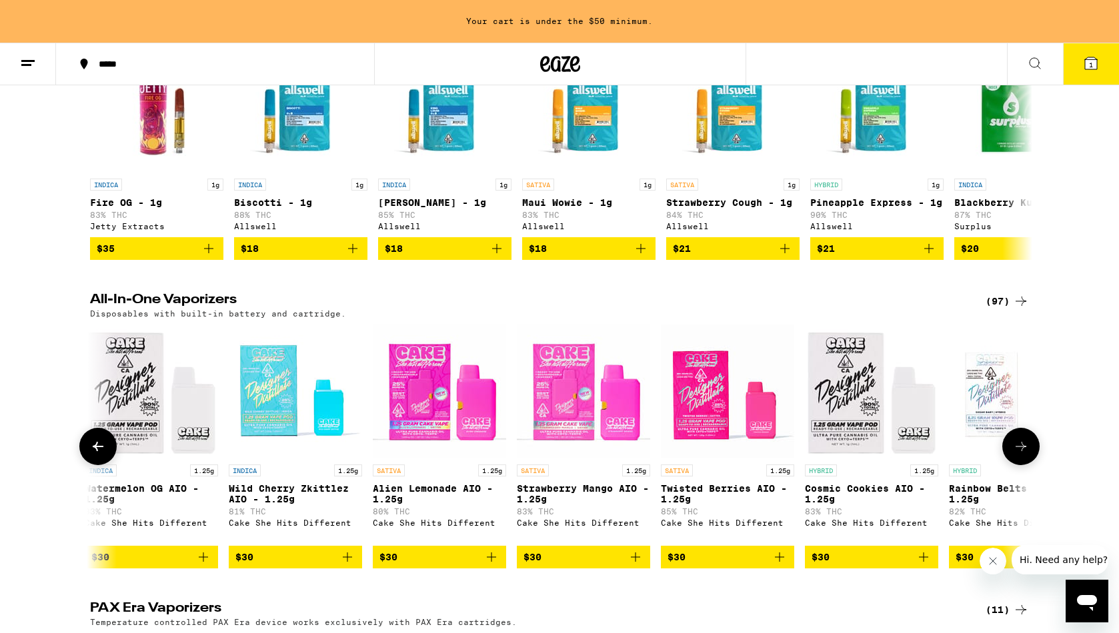
click at [1013, 455] on icon at bounding box center [1021, 447] width 16 height 16
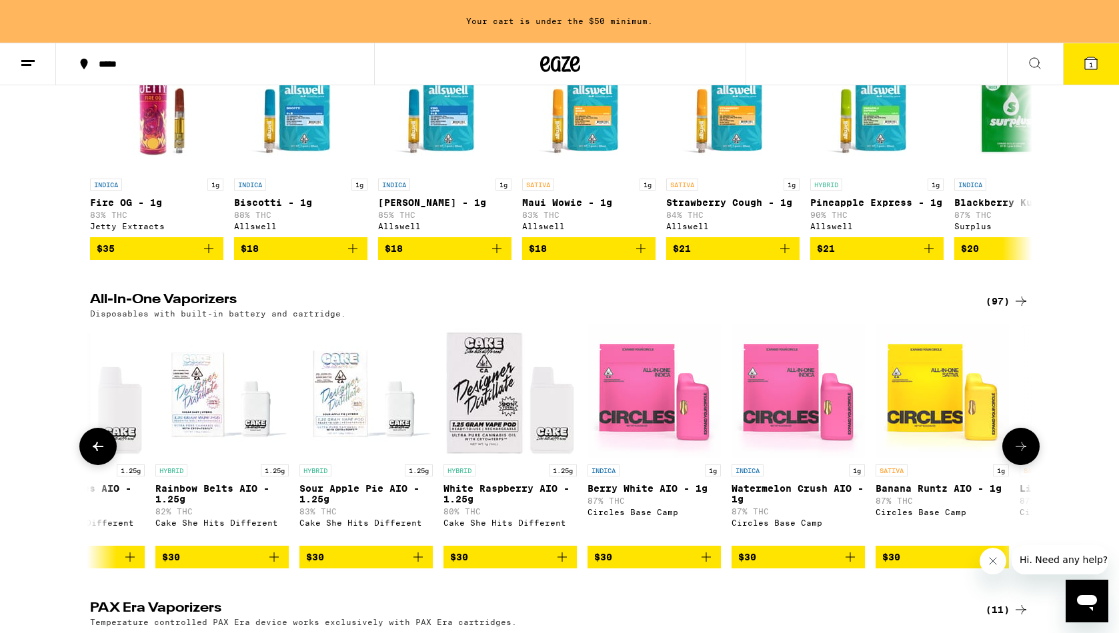
click at [1013, 455] on icon at bounding box center [1021, 447] width 16 height 16
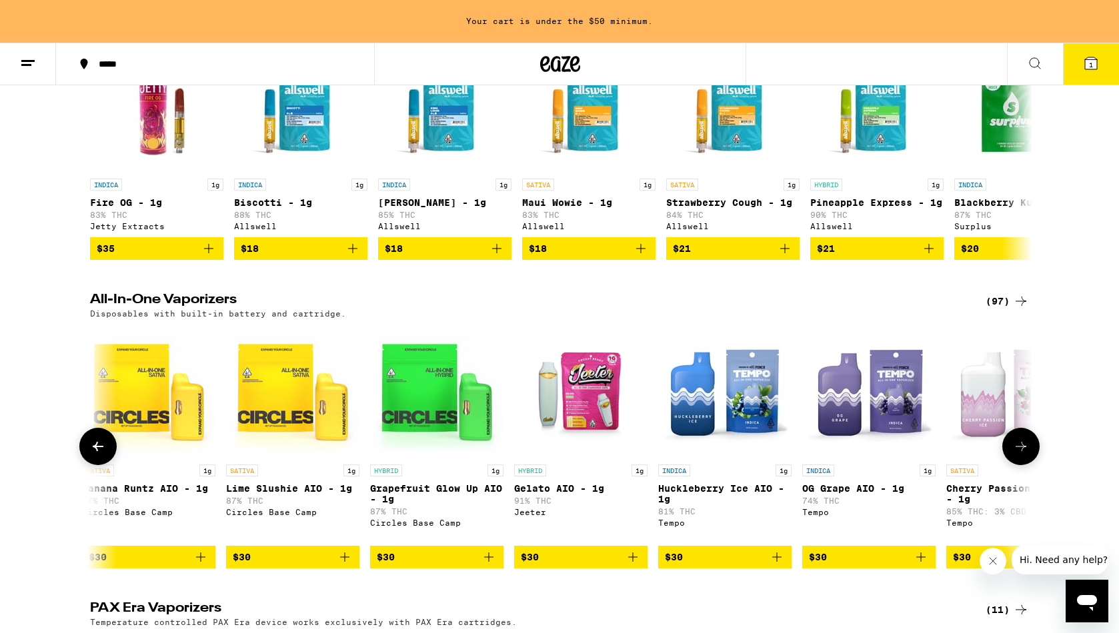
click at [1013, 455] on icon at bounding box center [1021, 447] width 16 height 16
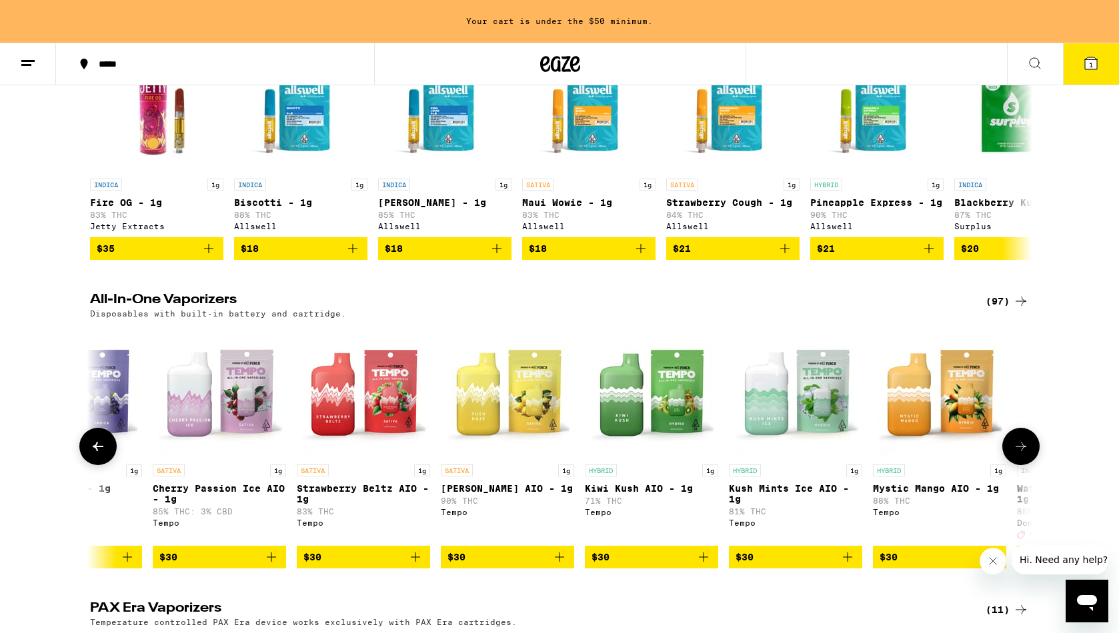
click at [1013, 455] on icon at bounding box center [1021, 447] width 16 height 16
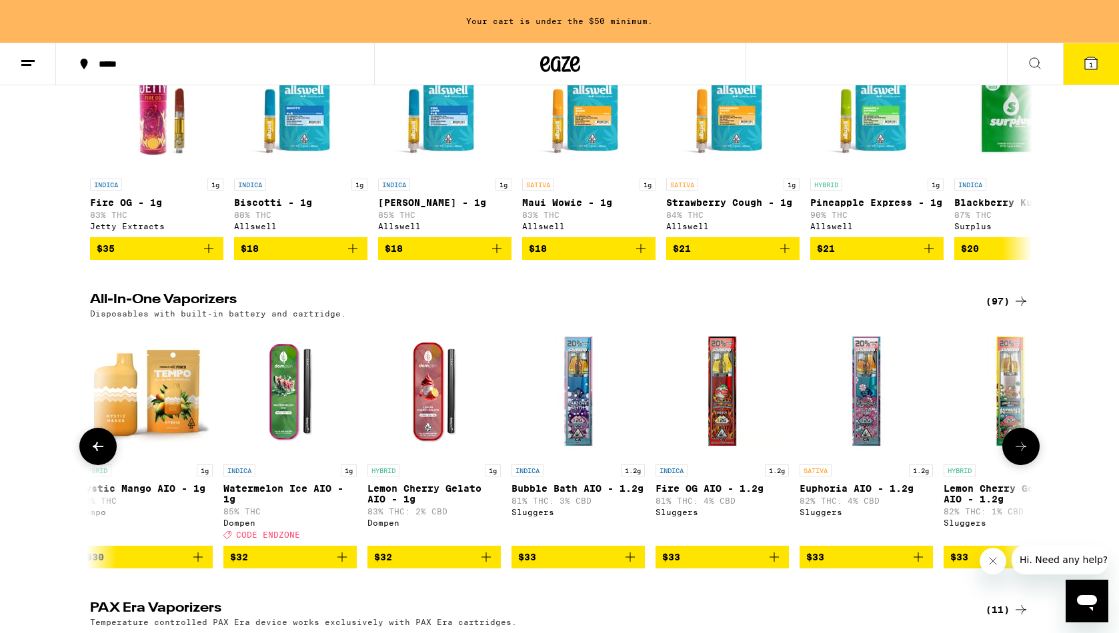
click at [1013, 455] on icon at bounding box center [1021, 447] width 16 height 16
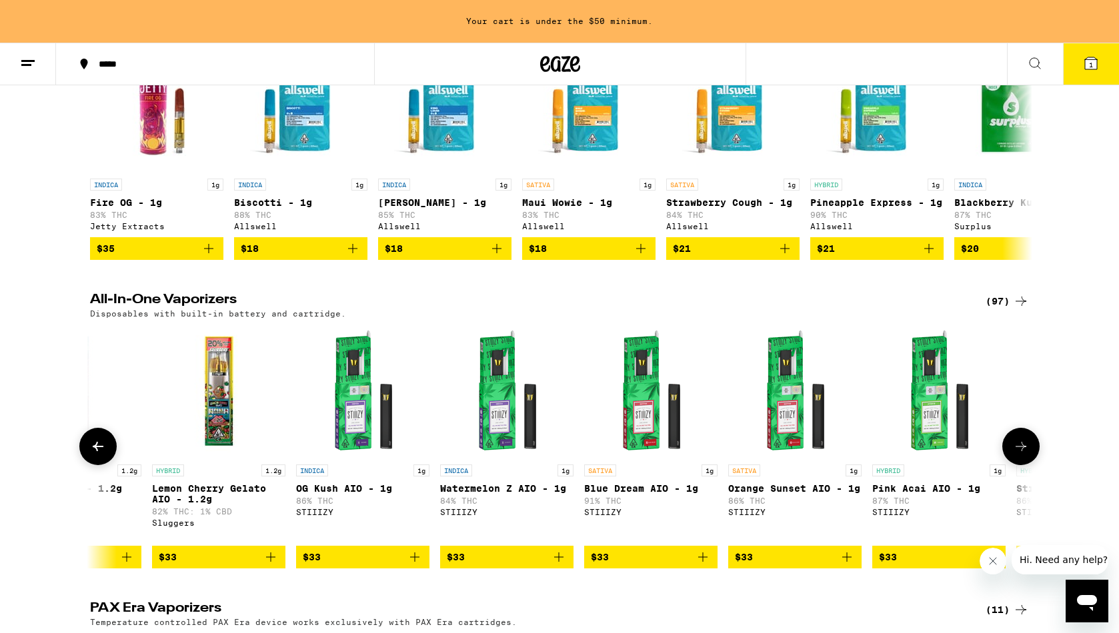
scroll to position [0, 7141]
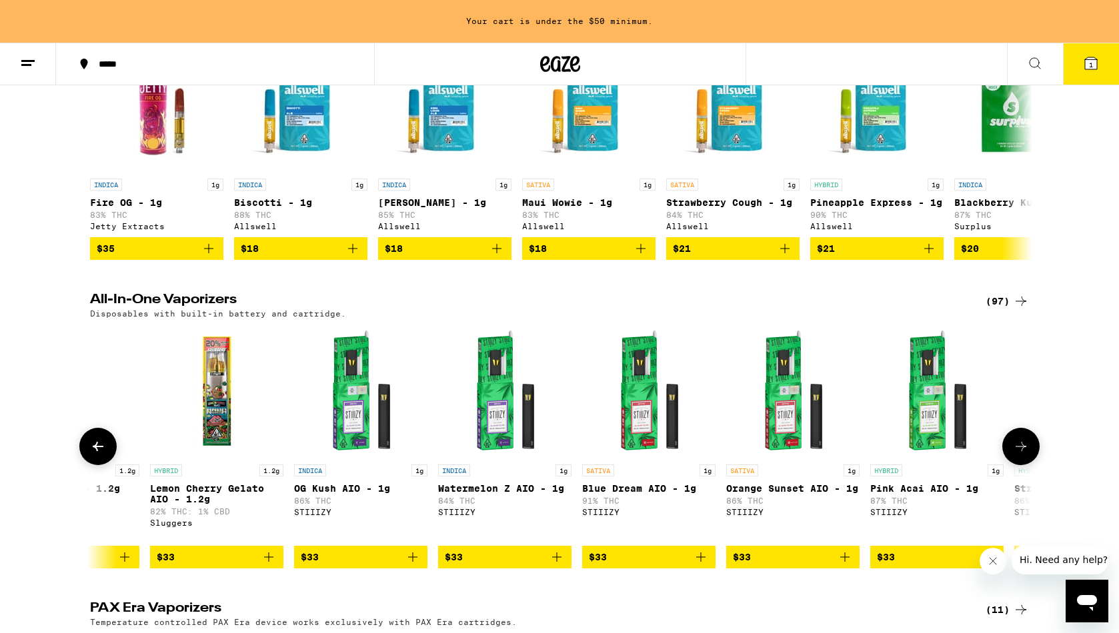
click at [1013, 455] on icon at bounding box center [1021, 447] width 16 height 16
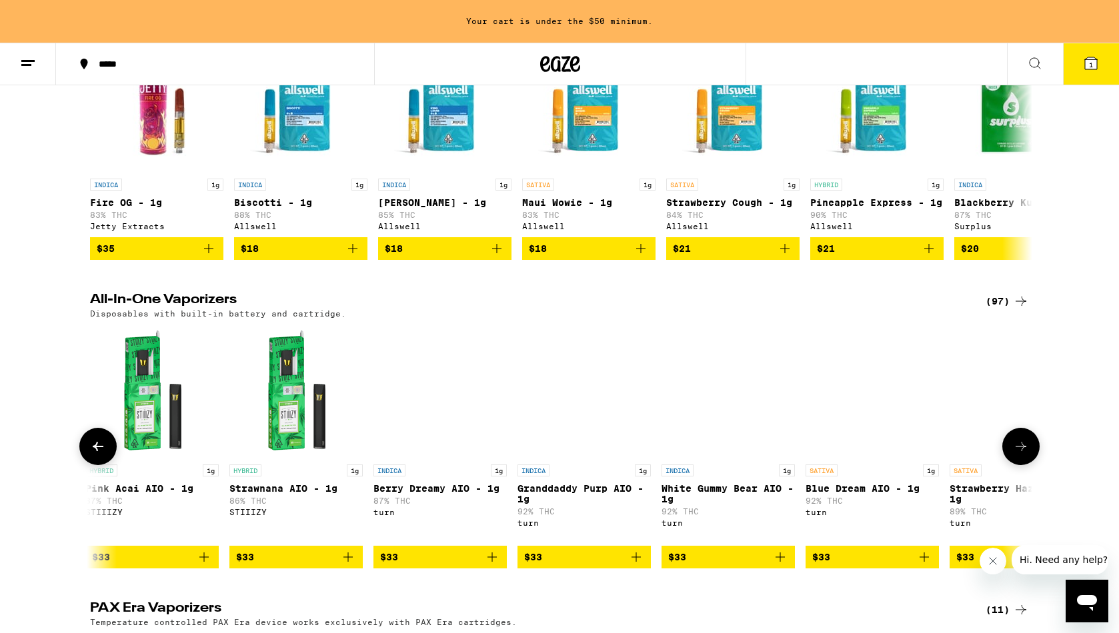
scroll to position [0, 7934]
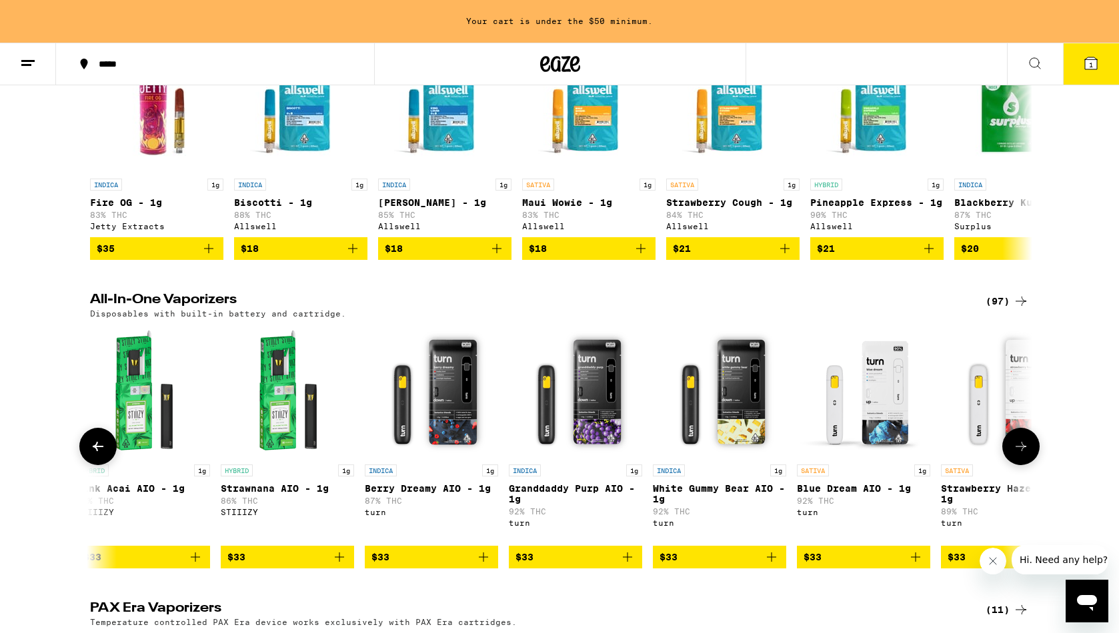
click at [1013, 455] on icon at bounding box center [1021, 447] width 16 height 16
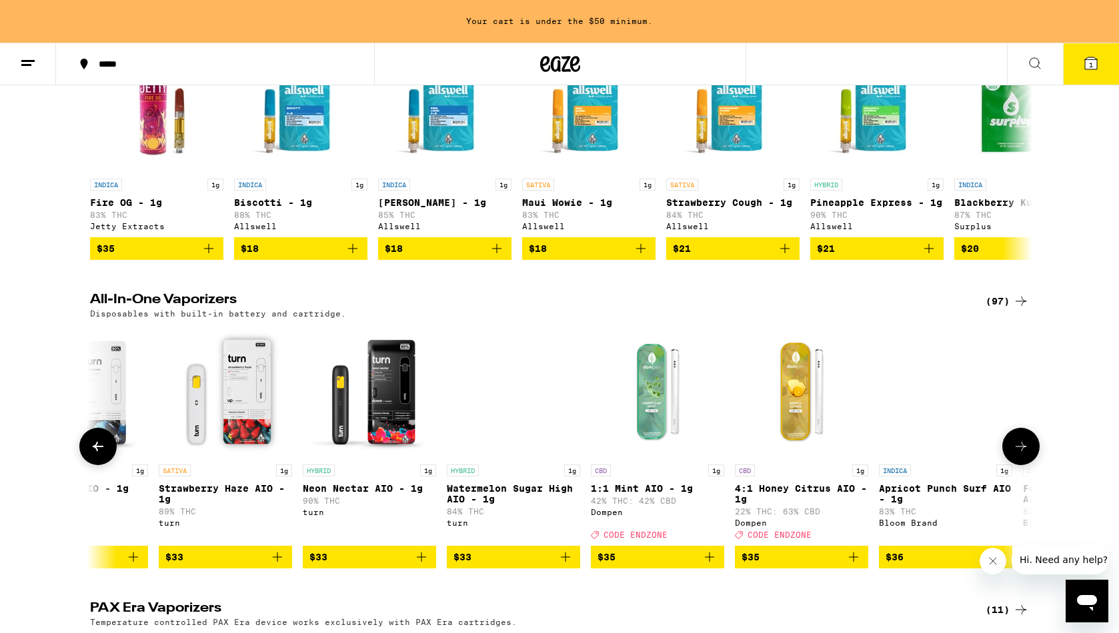
scroll to position [0, 8727]
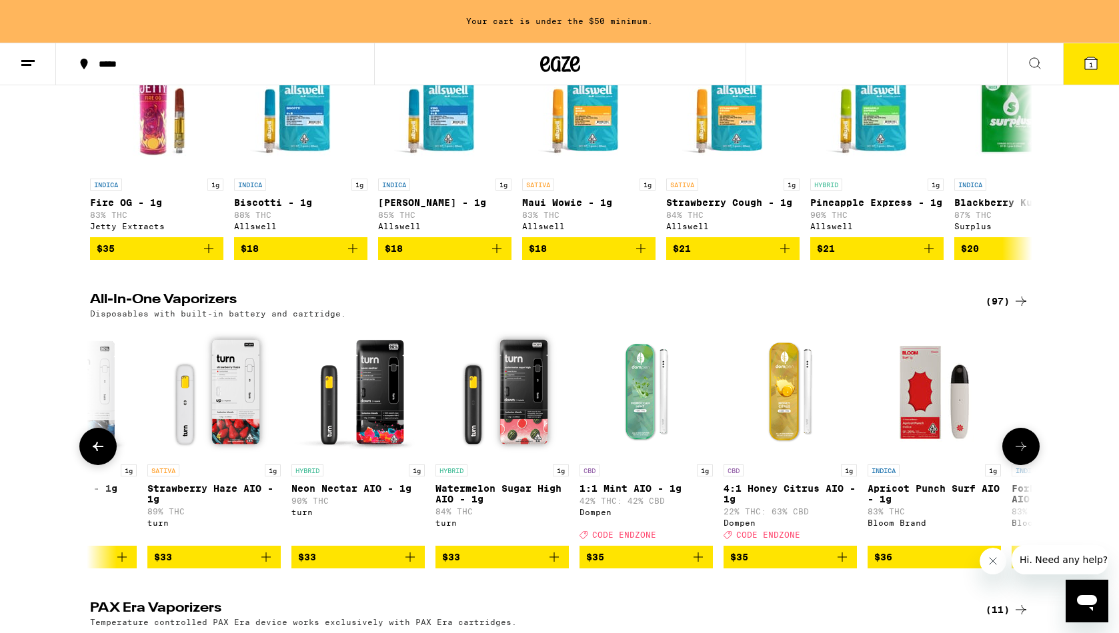
click at [1013, 455] on icon at bounding box center [1021, 447] width 16 height 16
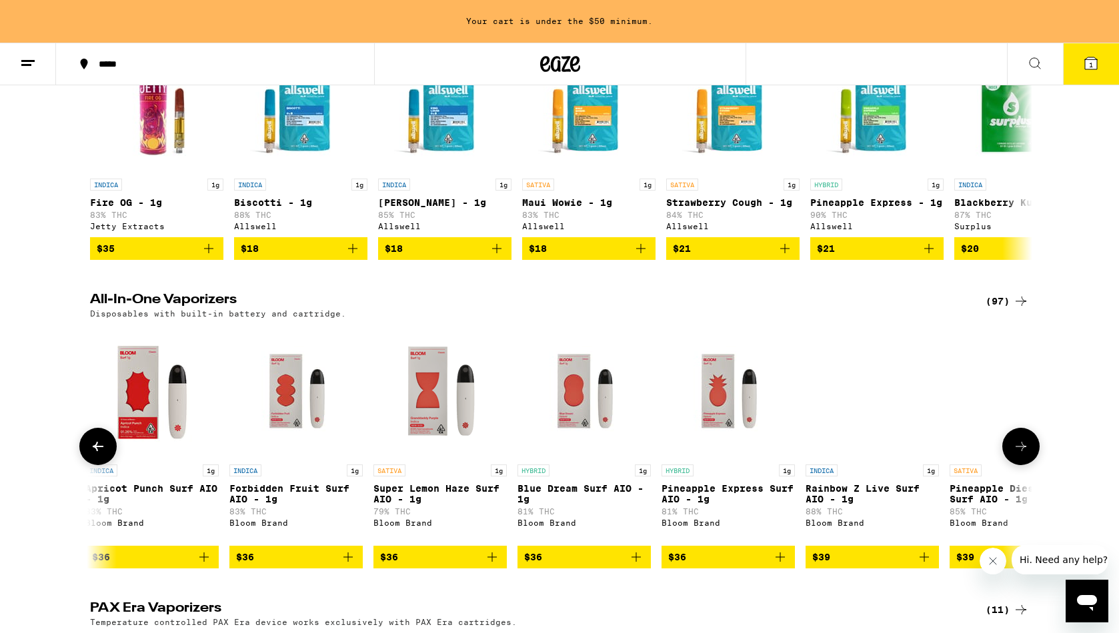
scroll to position [0, 9521]
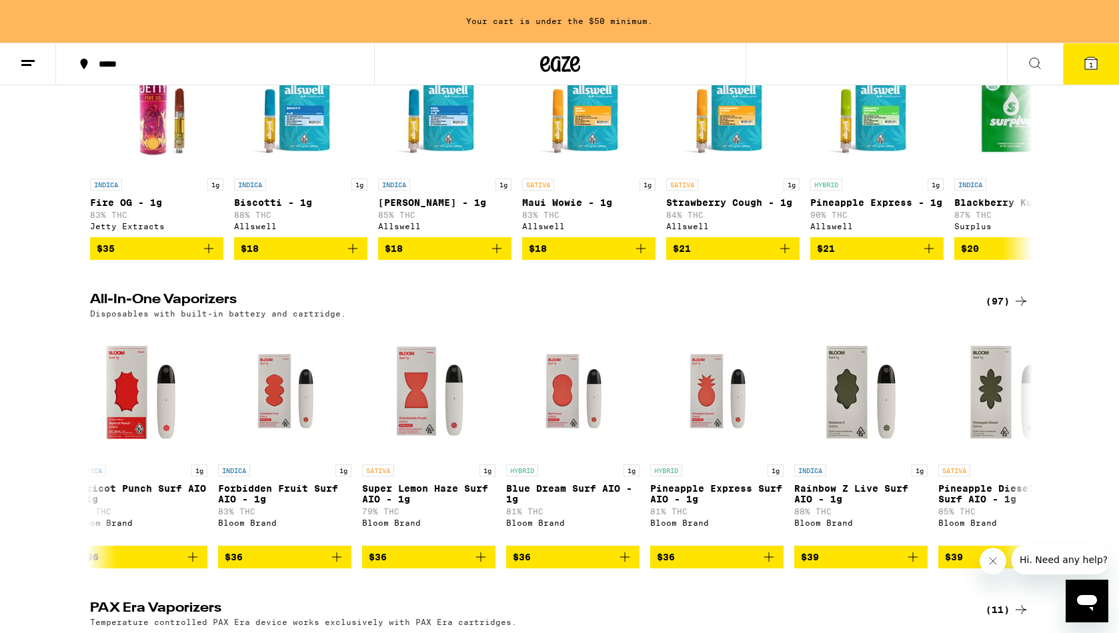
click at [999, 307] on div "(97)" at bounding box center [1006, 301] width 43 height 16
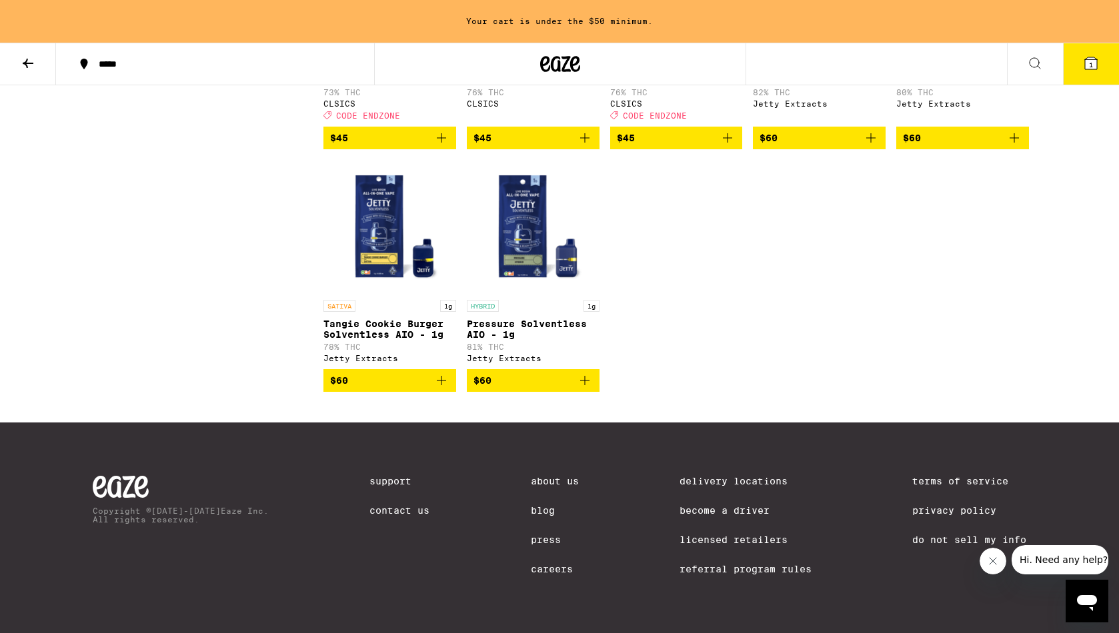
scroll to position [4910, 0]
